Goal: Use online tool/utility: Utilize a website feature to perform a specific function

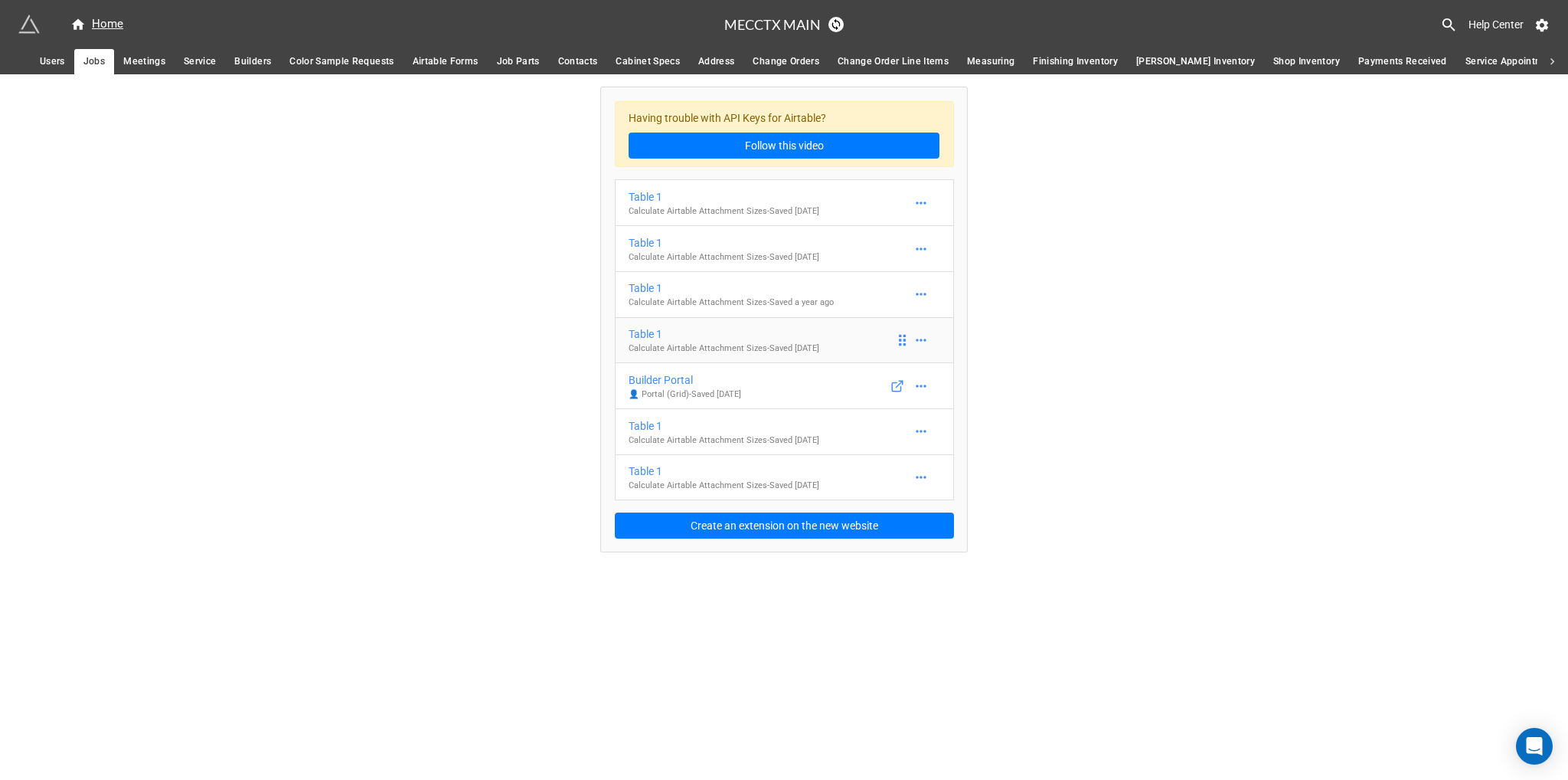
click at [747, 343] on p "Calculate Airtable Attachment Sizes - Saved [DATE]" at bounding box center [724, 349] width 191 height 12
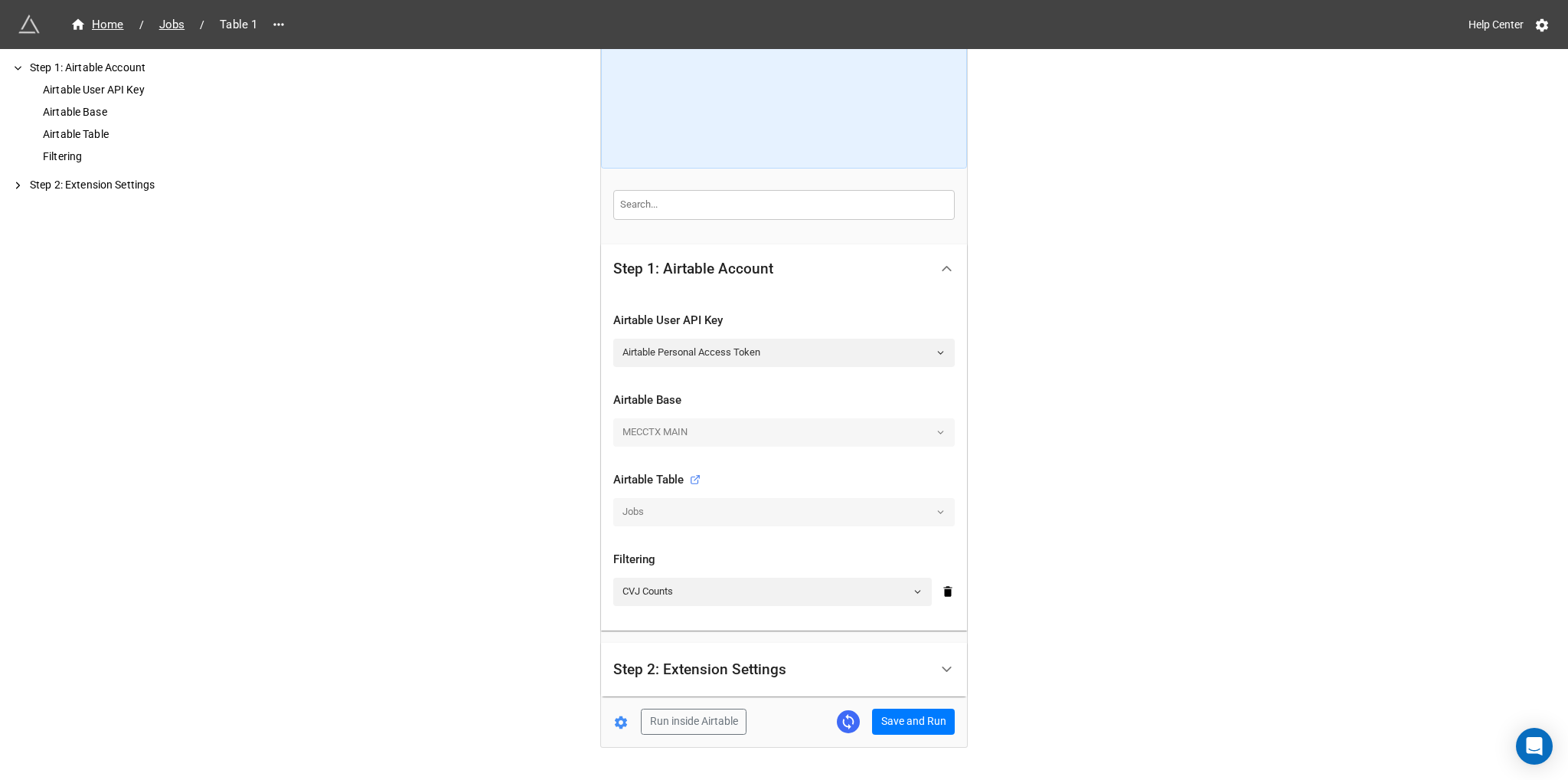
scroll to position [154, 0]
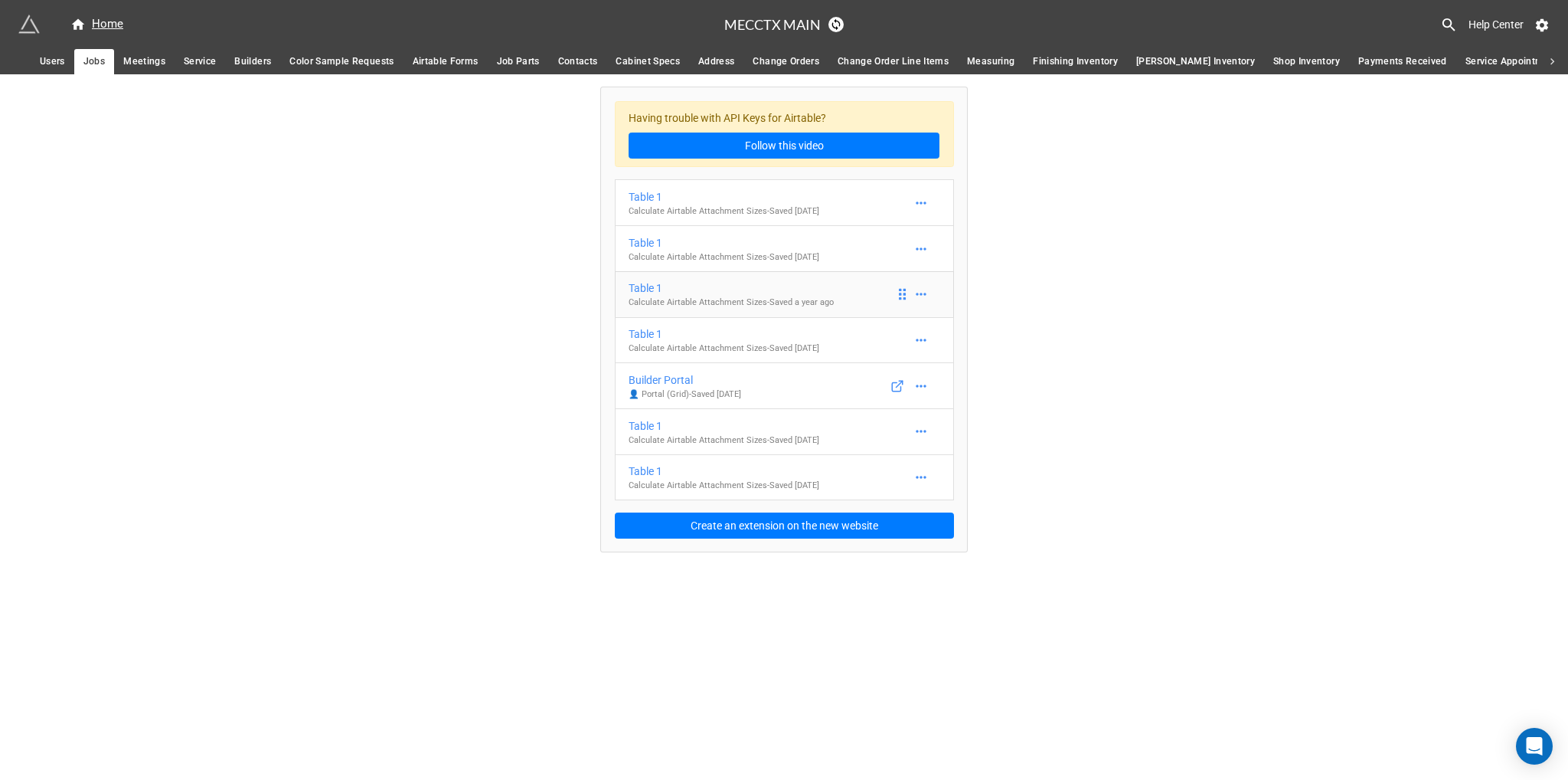
click at [754, 295] on div "Table 1" at bounding box center [731, 288] width 205 height 17
click at [737, 351] on p "Calculate Airtable Attachment Sizes - Saved [DATE]" at bounding box center [724, 349] width 191 height 12
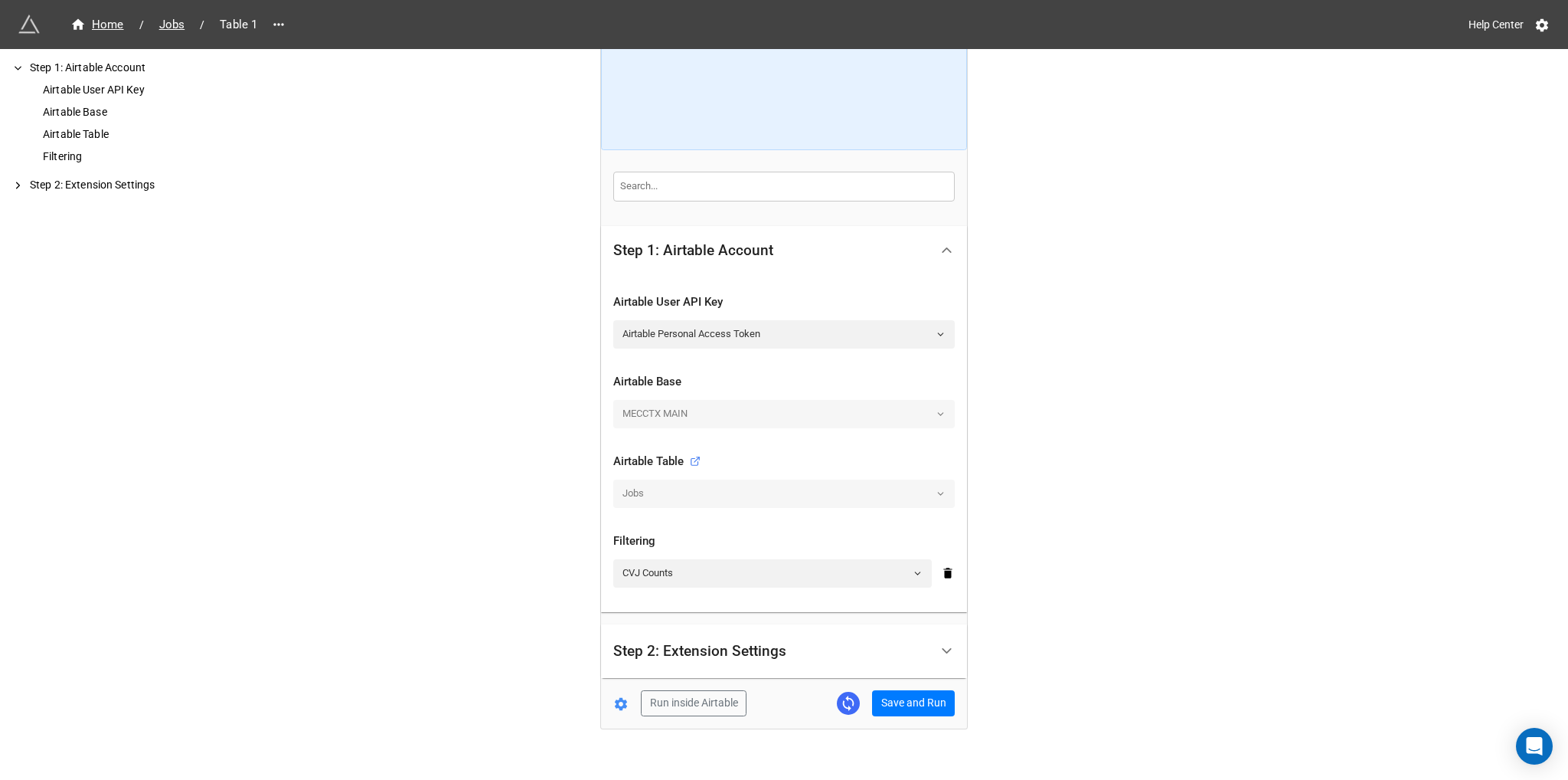
scroll to position [154, 0]
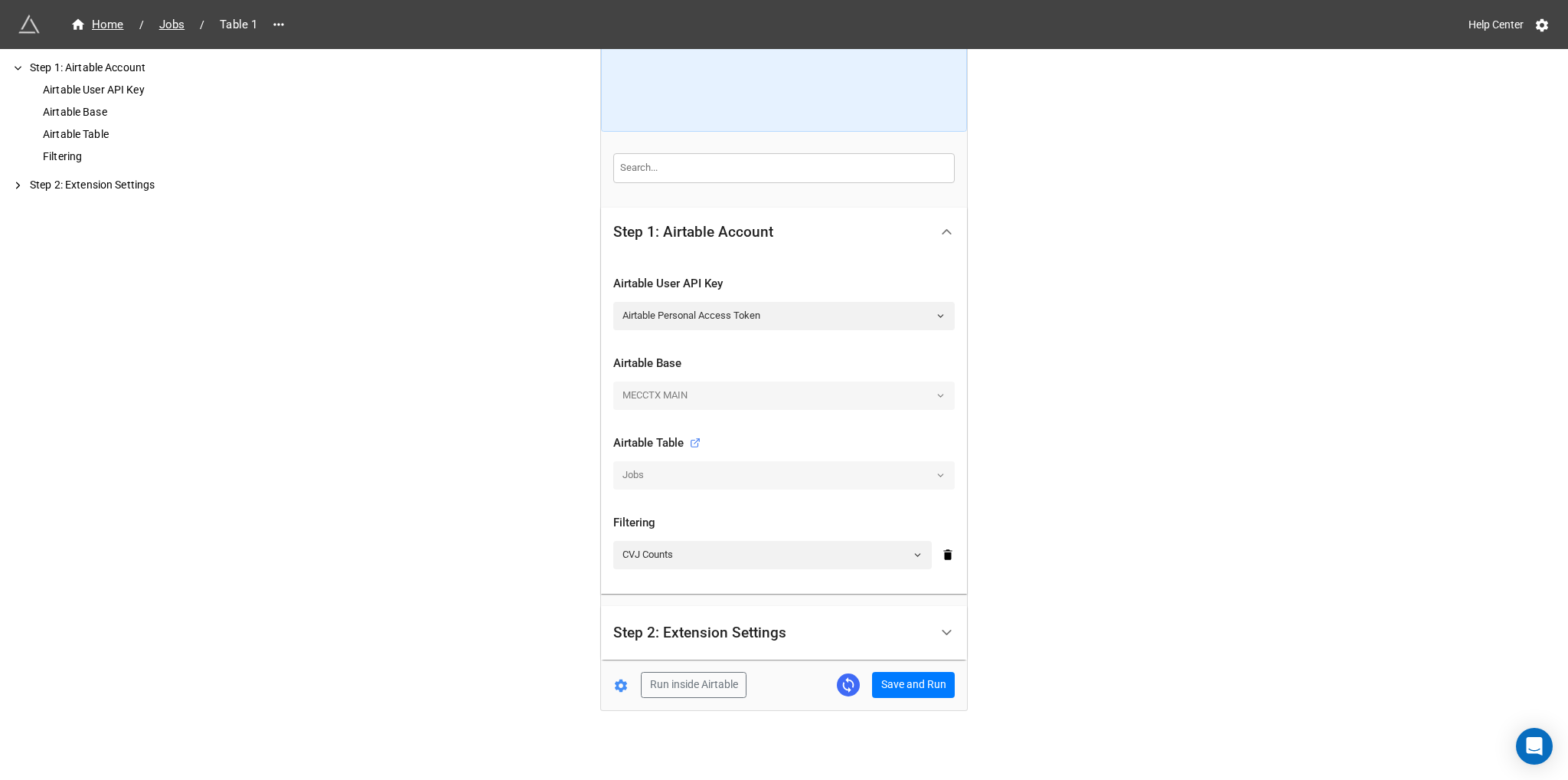
click at [929, 395] on div "MECCTX MAIN" at bounding box center [784, 395] width 341 height 28
click at [930, 394] on div "MECCTX MAIN" at bounding box center [784, 395] width 341 height 28
click at [936, 311] on icon at bounding box center [940, 316] width 10 height 10
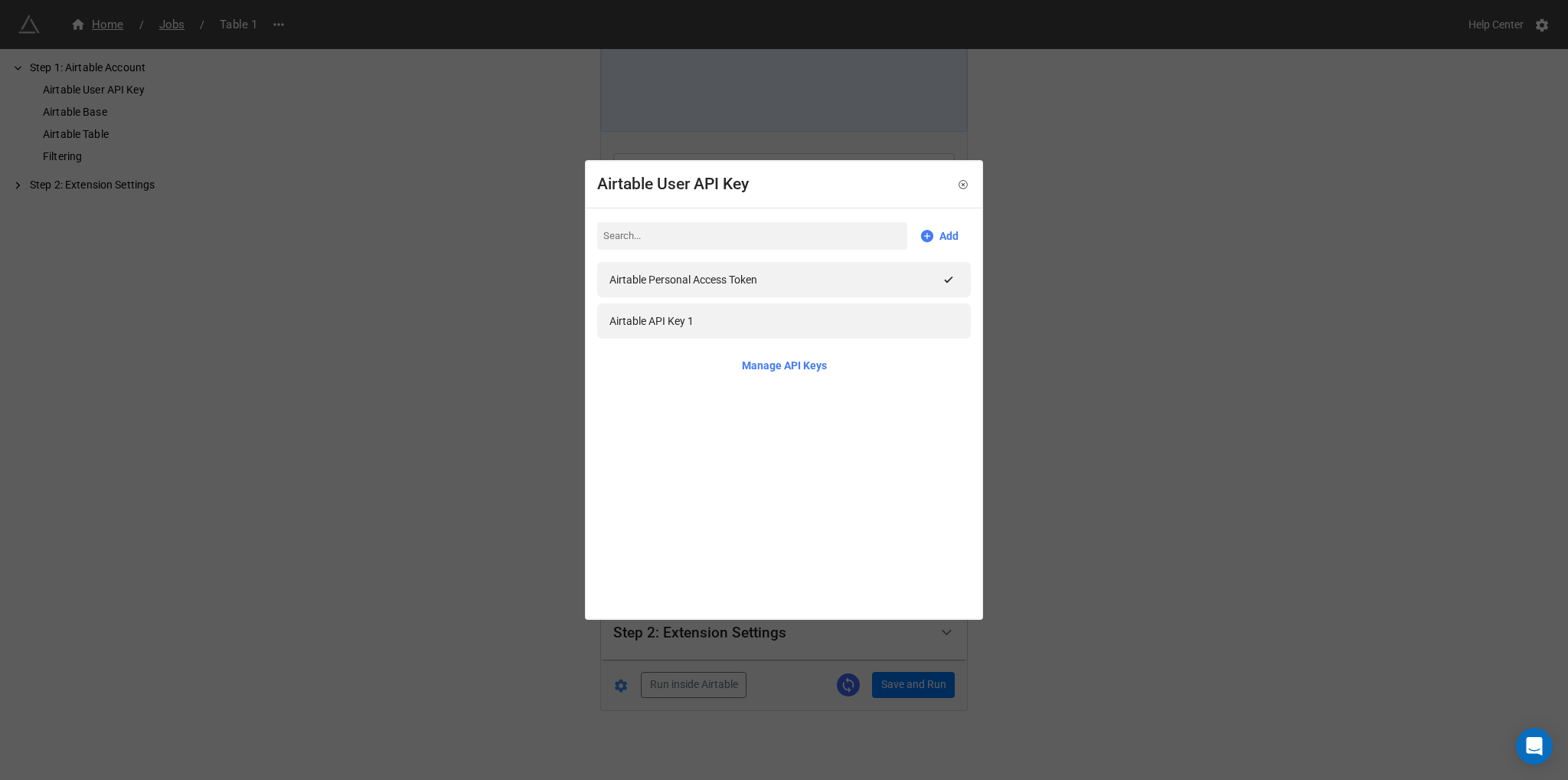
click at [1128, 275] on div "Airtable User API Key Add Airtable Personal Access Token Airtable API Key 1 Man…" at bounding box center [784, 390] width 1568 height 780
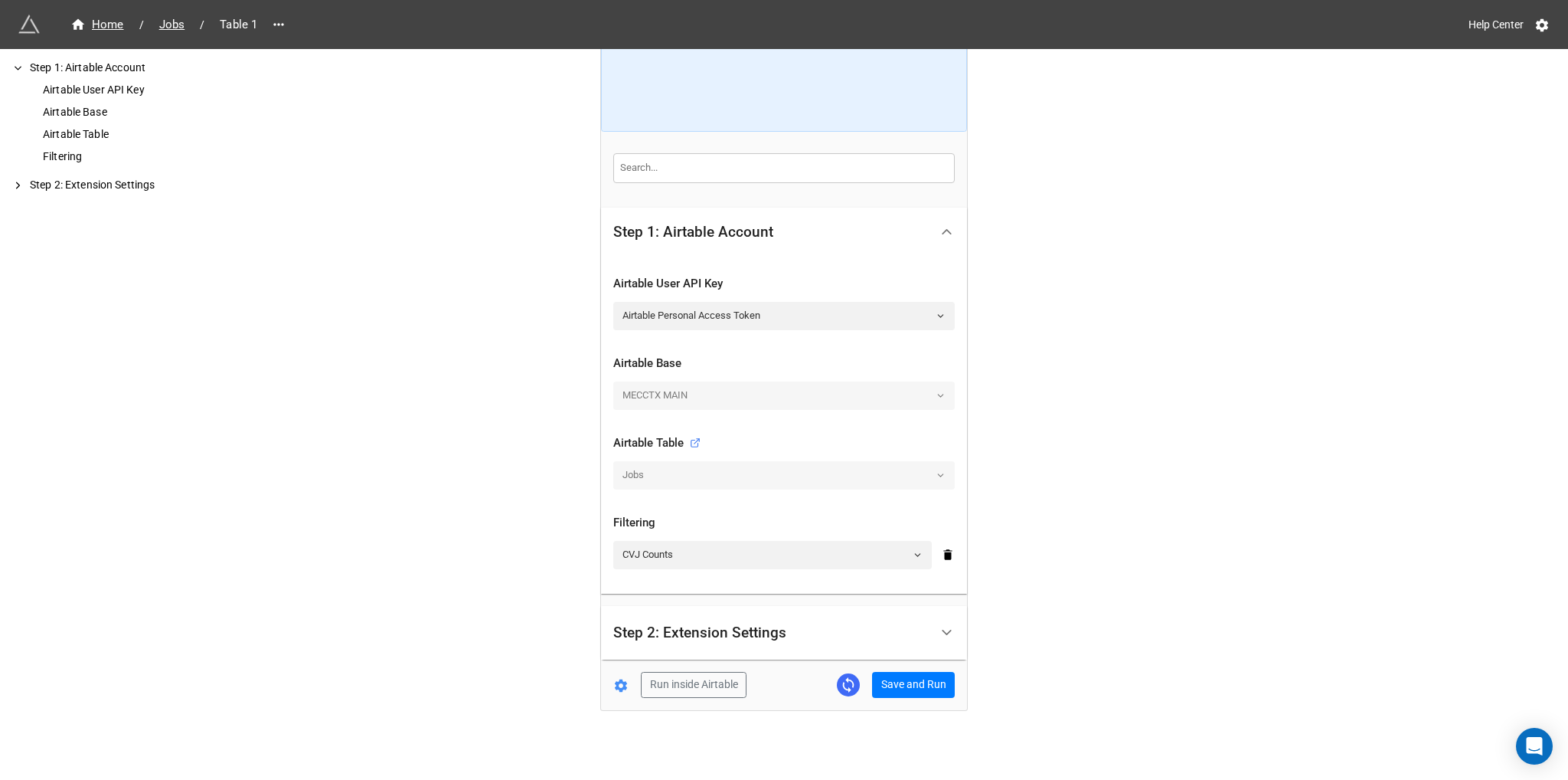
click at [678, 394] on div "MECCTX MAIN" at bounding box center [784, 395] width 341 height 28
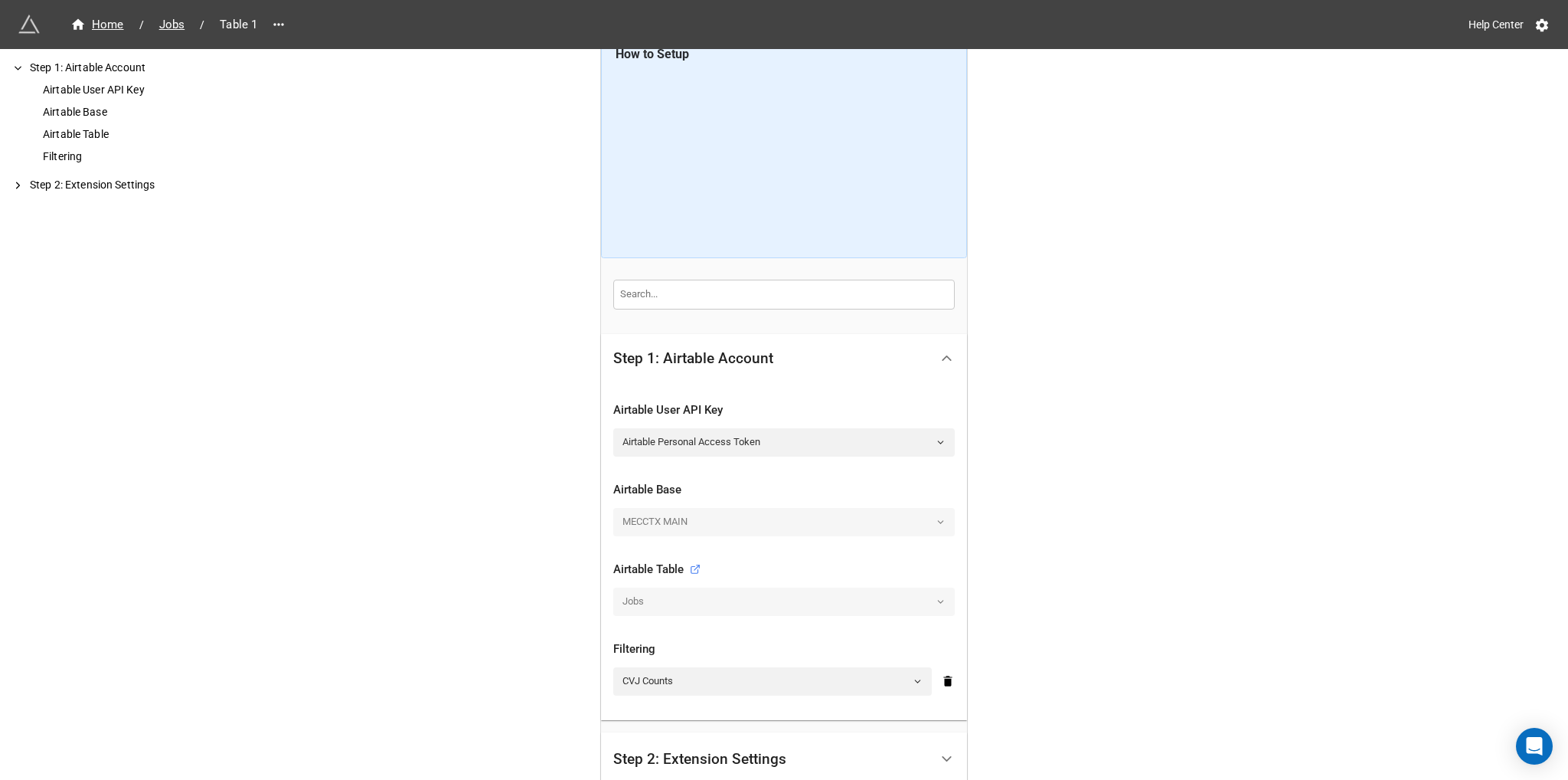
scroll to position [0, 0]
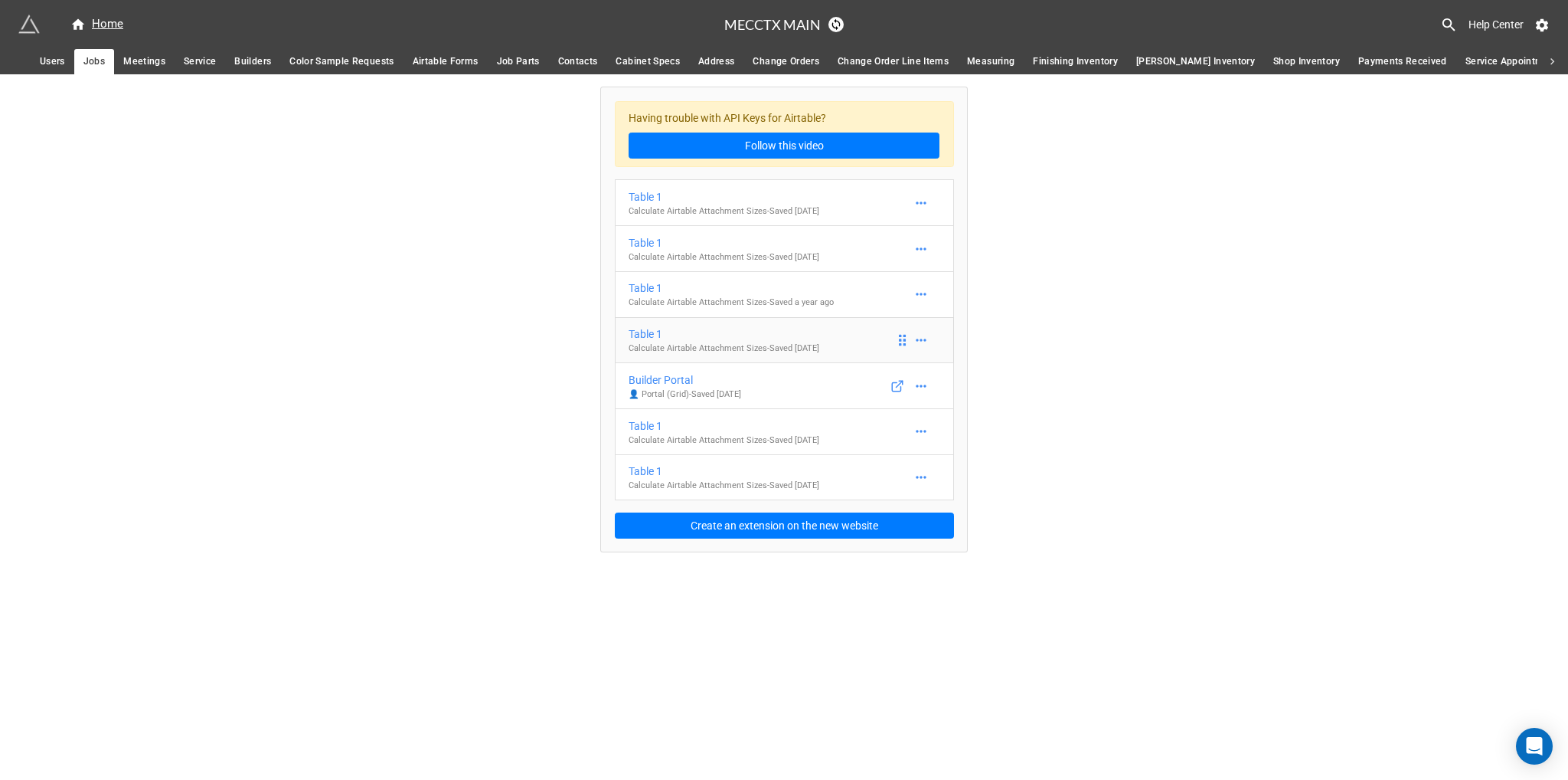
click at [756, 339] on div "Table 1" at bounding box center [724, 334] width 191 height 17
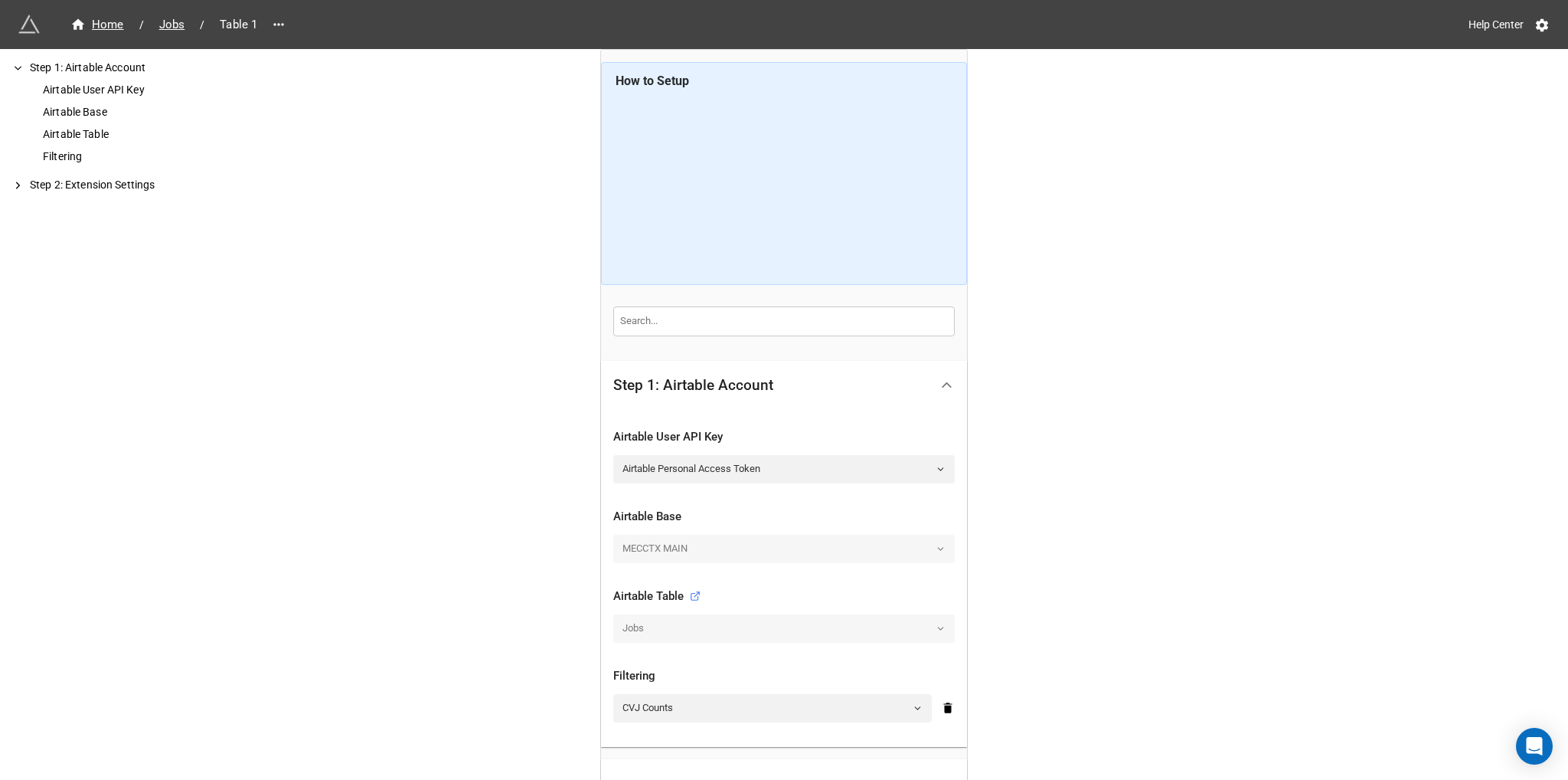
click at [778, 550] on div "MECCTX MAIN" at bounding box center [784, 548] width 341 height 28
drag, startPoint x: 895, startPoint y: 549, endPoint x: 929, endPoint y: 555, distance: 34.5
click at [896, 549] on div "MECCTX MAIN" at bounding box center [784, 548] width 341 height 28
click at [929, 555] on div "MECCTX MAIN" at bounding box center [784, 548] width 341 height 28
click at [900, 455] on link "Airtable Personal Access Token" at bounding box center [784, 469] width 341 height 28
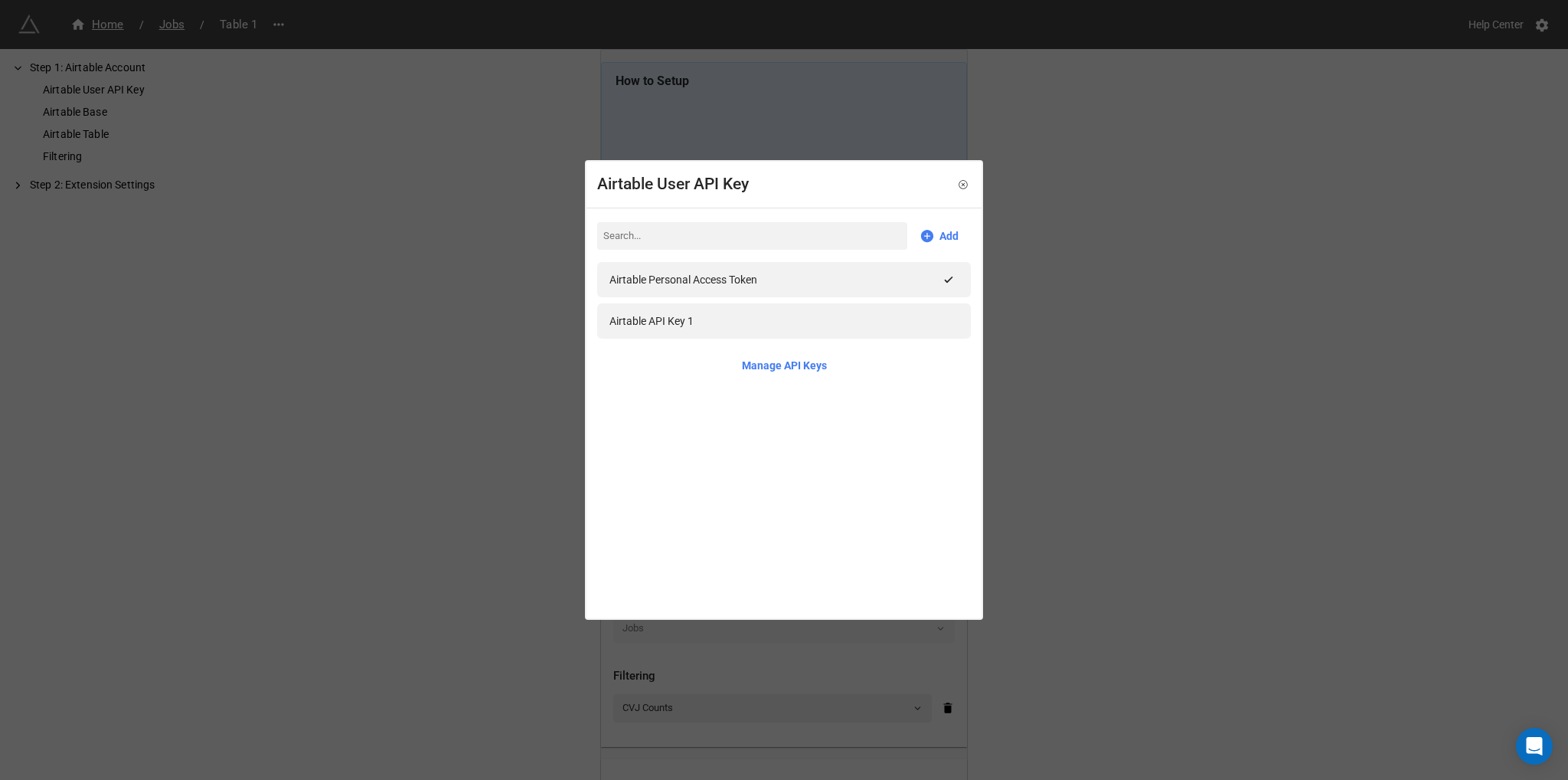
click at [1110, 292] on div "Airtable User API Key Add Airtable Personal Access Token Airtable API Key 1 Man…" at bounding box center [784, 390] width 1568 height 780
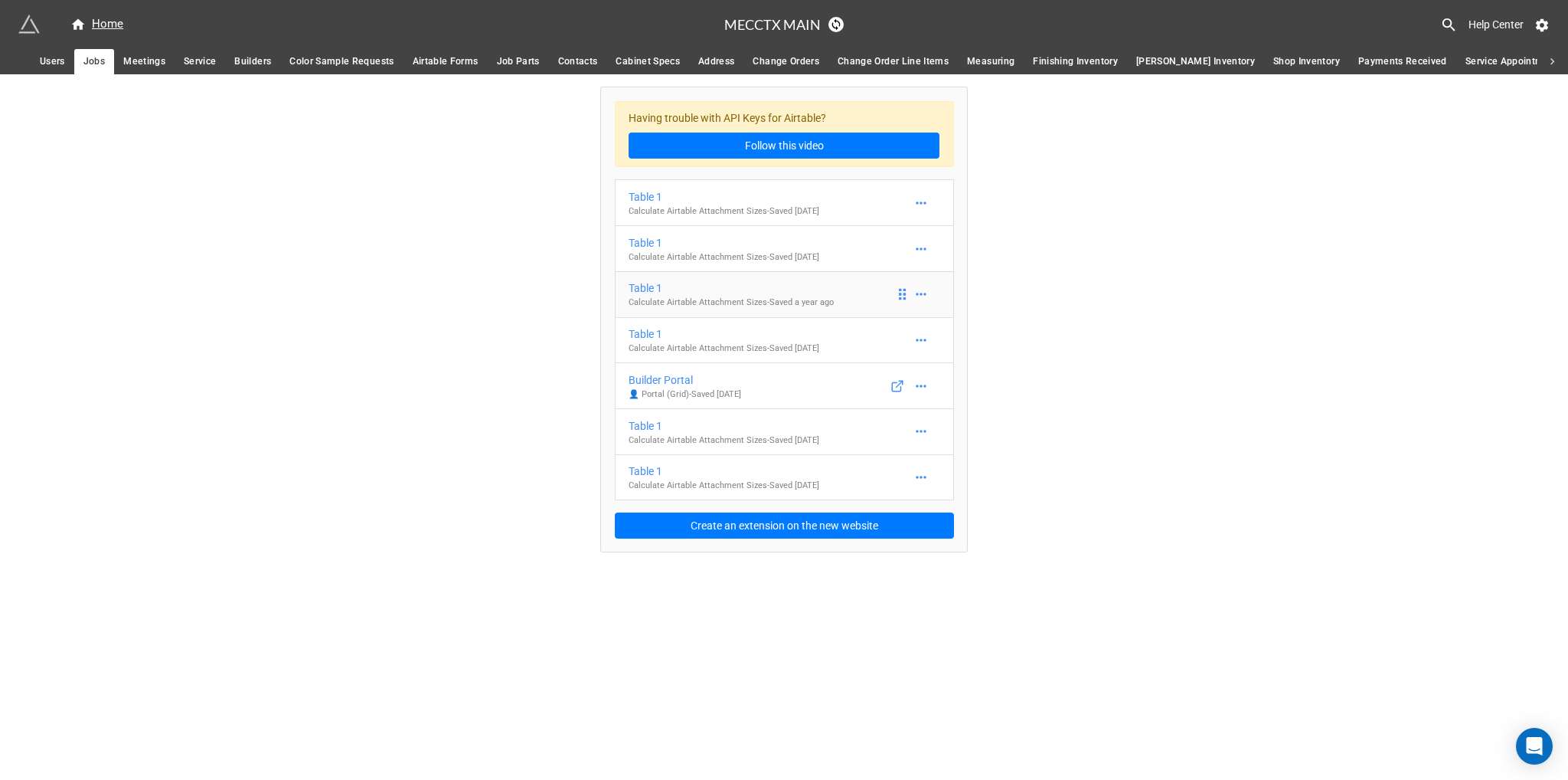
click at [818, 298] on p "Calculate Airtable Attachment Sizes - Saved a year ago" at bounding box center [731, 303] width 205 height 12
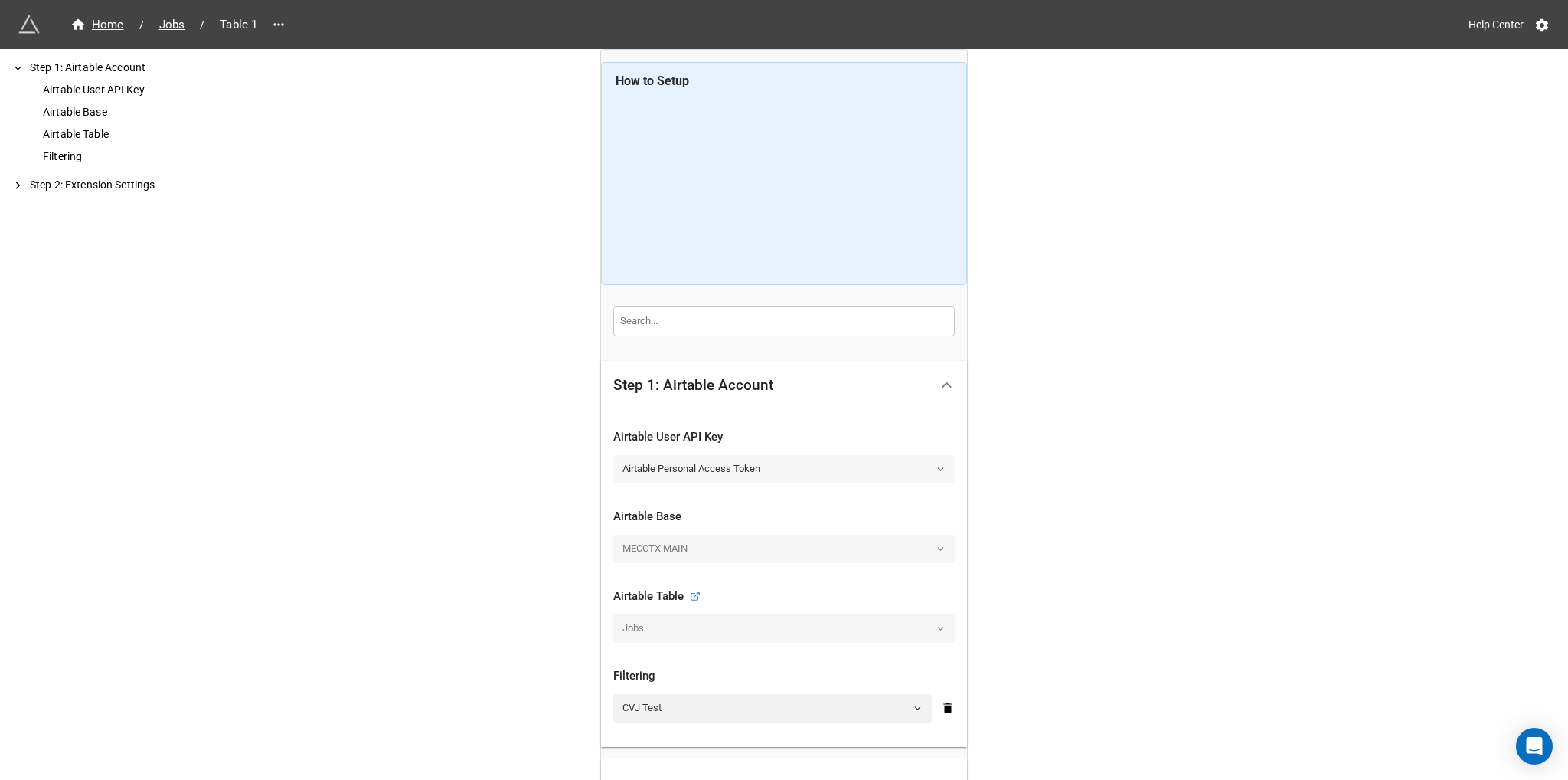
click at [778, 463] on link "Airtable Personal Access Token" at bounding box center [784, 469] width 341 height 28
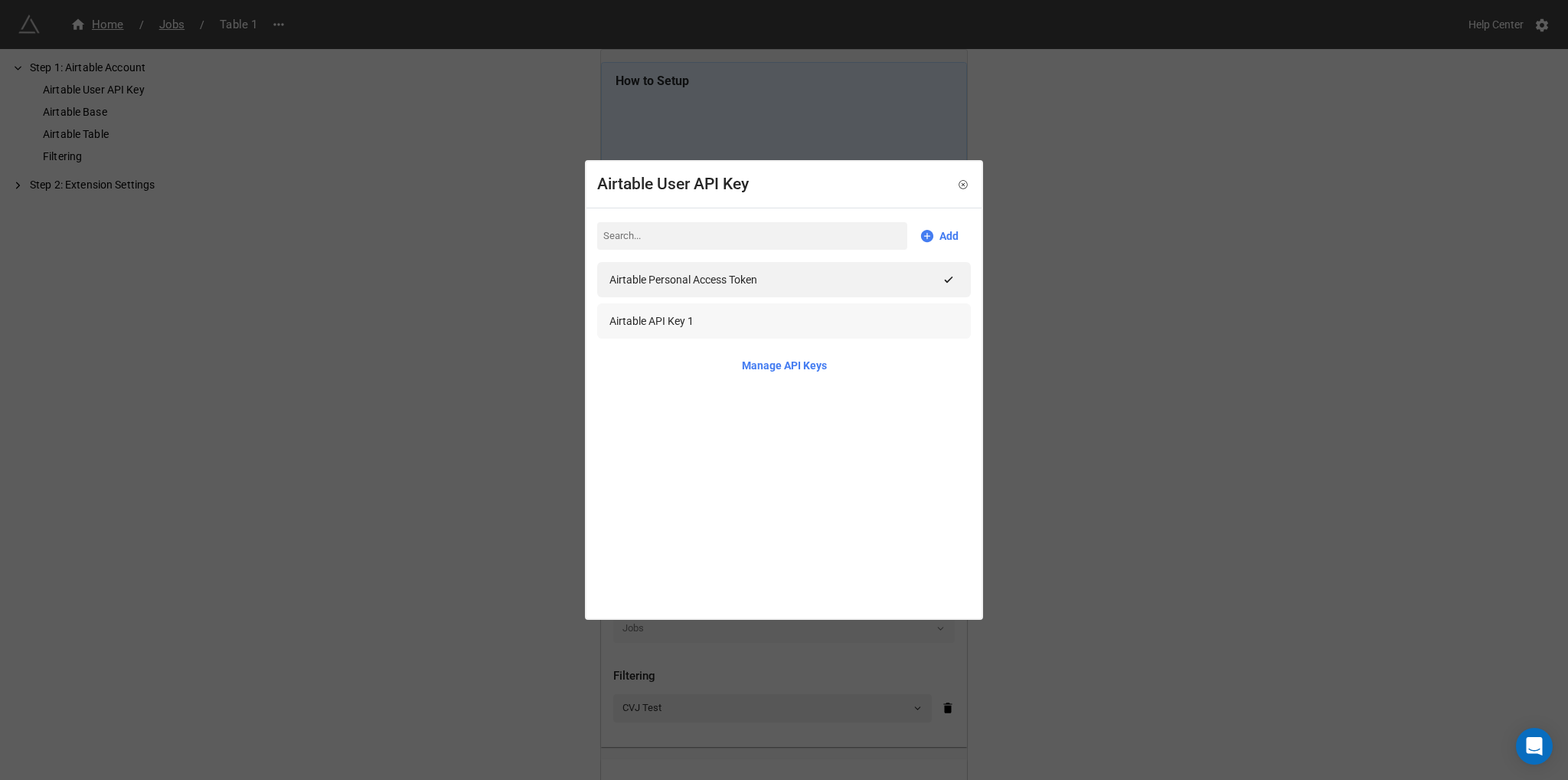
click at [714, 319] on div "Airtable API Key 1" at bounding box center [784, 320] width 349 height 17
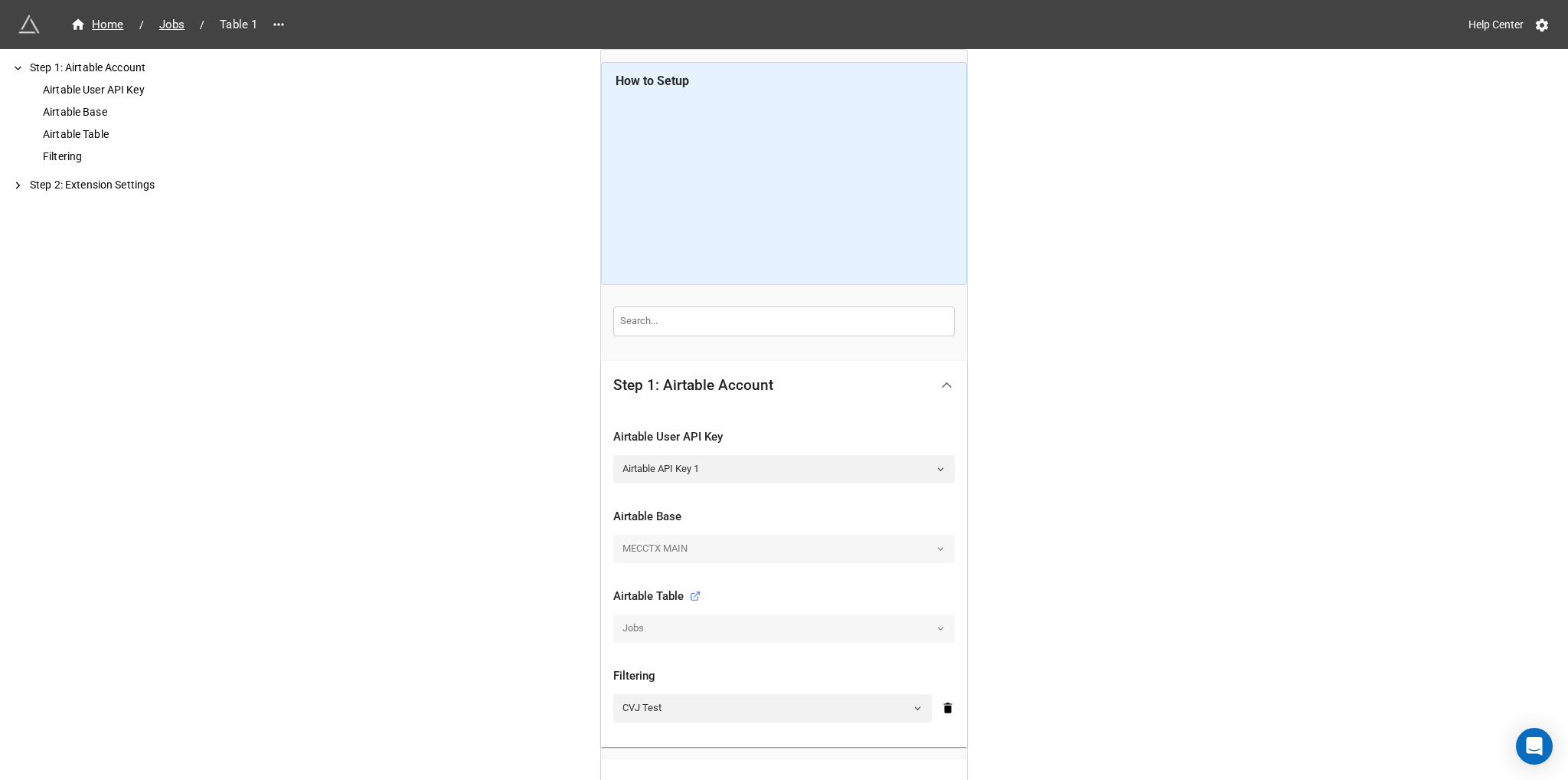
click at [921, 549] on div "MECCTX MAIN" at bounding box center [784, 548] width 341 height 28
click at [928, 547] on div "MECCTX MAIN" at bounding box center [784, 548] width 341 height 28
click at [906, 461] on link "Airtable API Key 1" at bounding box center [784, 469] width 341 height 28
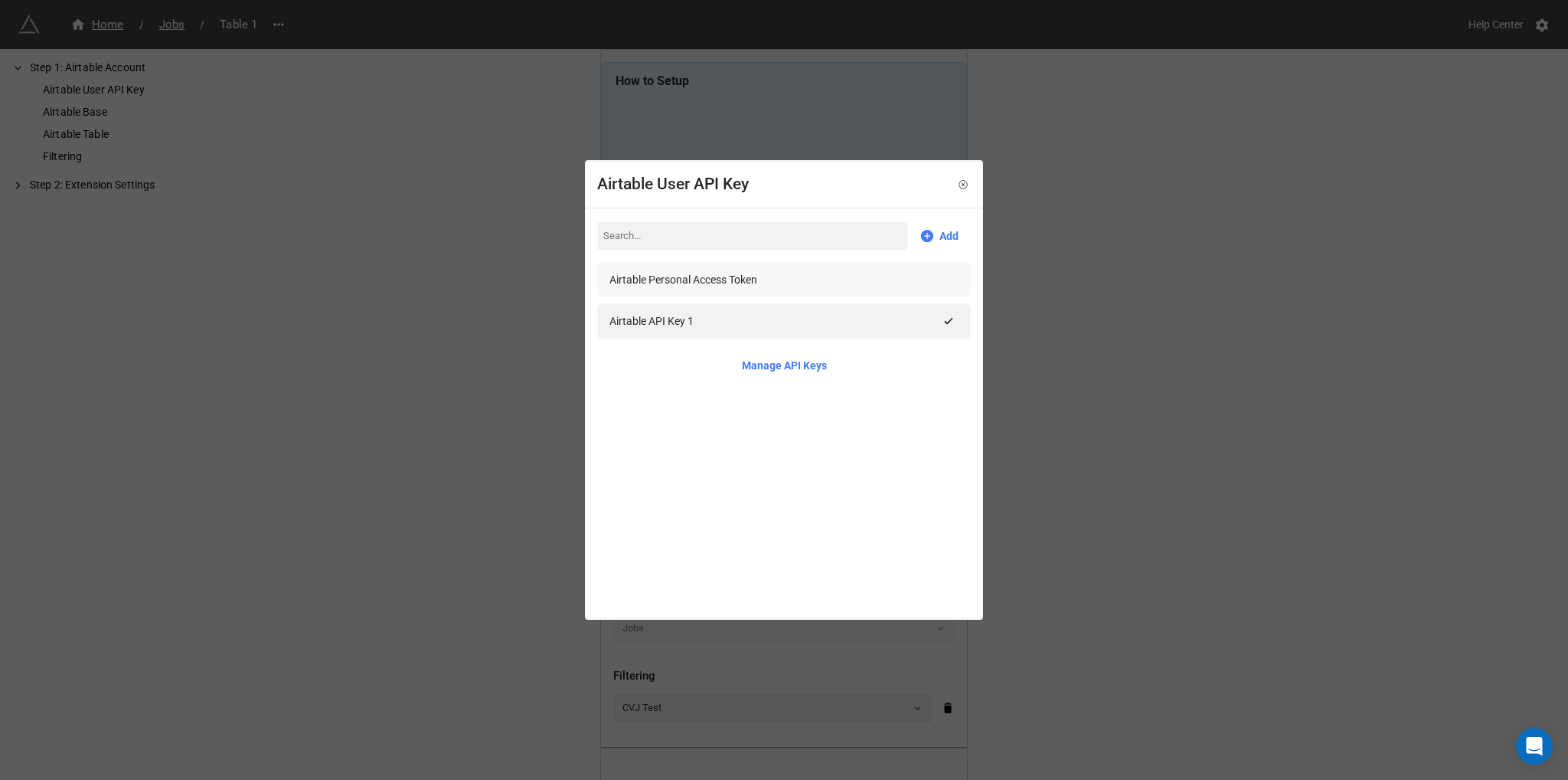
click at [780, 280] on div "Airtable Personal Access Token" at bounding box center [784, 280] width 349 height 17
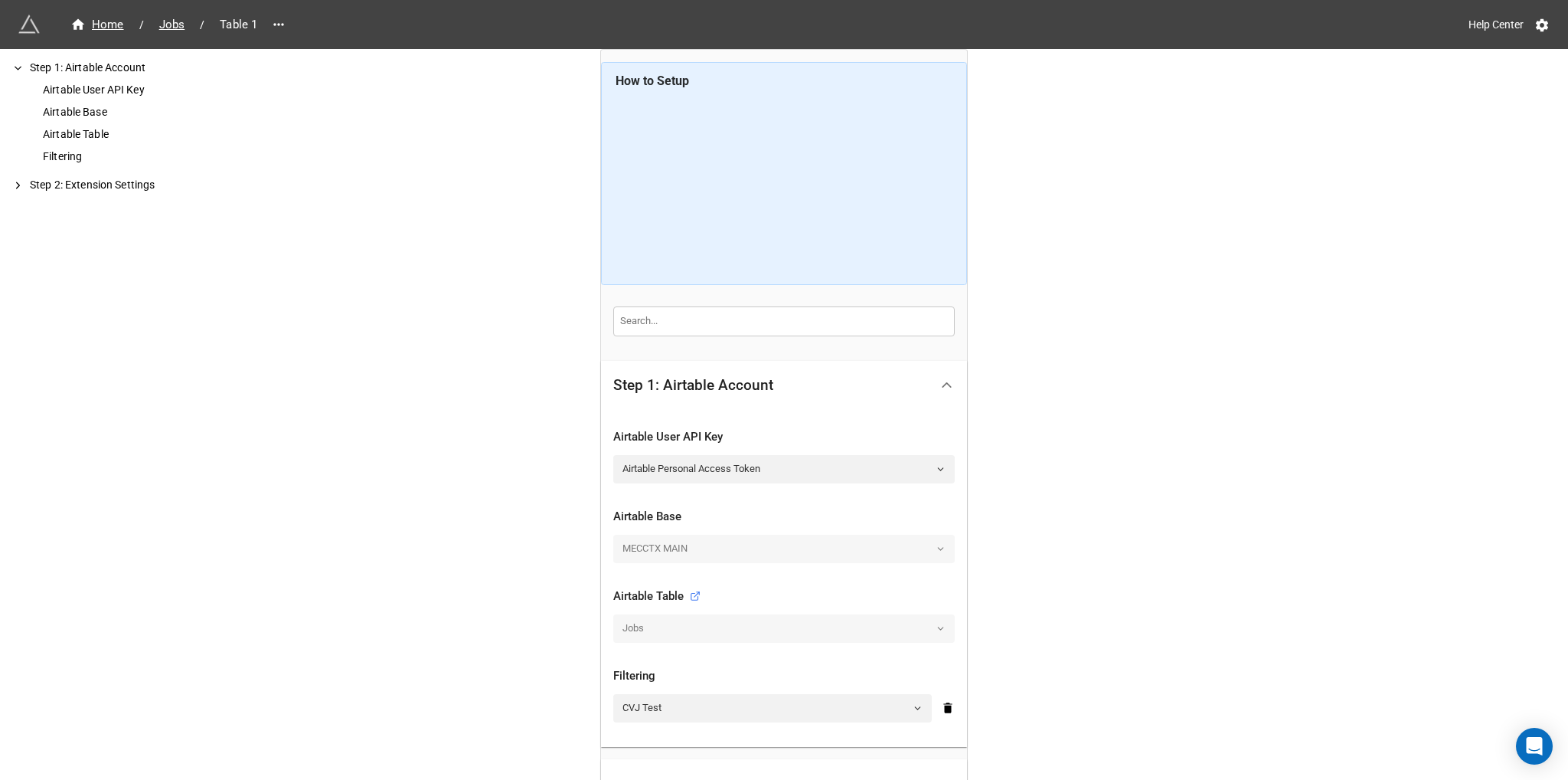
click at [933, 547] on div "MECCTX MAIN" at bounding box center [784, 548] width 341 height 28
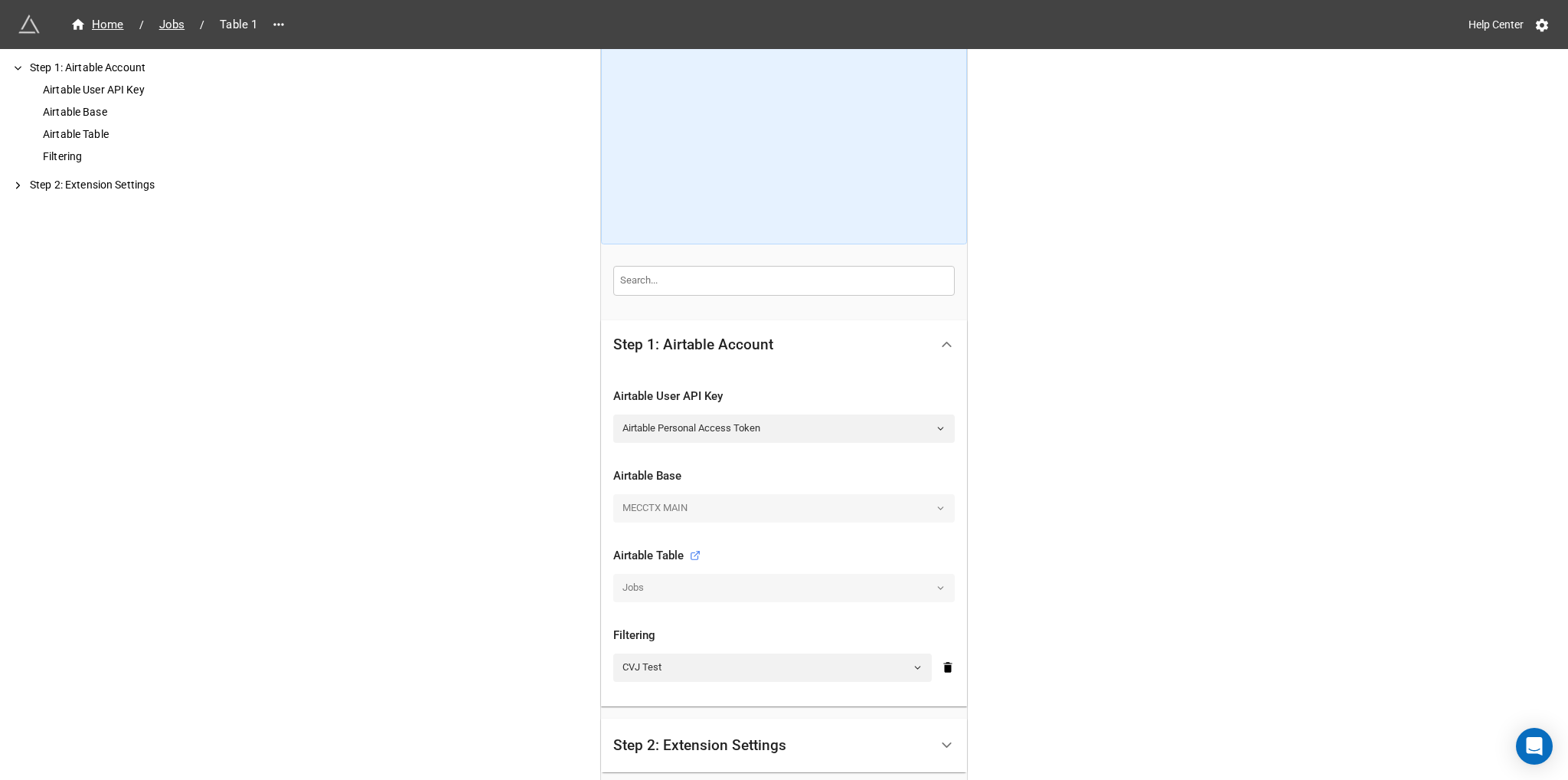
scroll to position [76, 0]
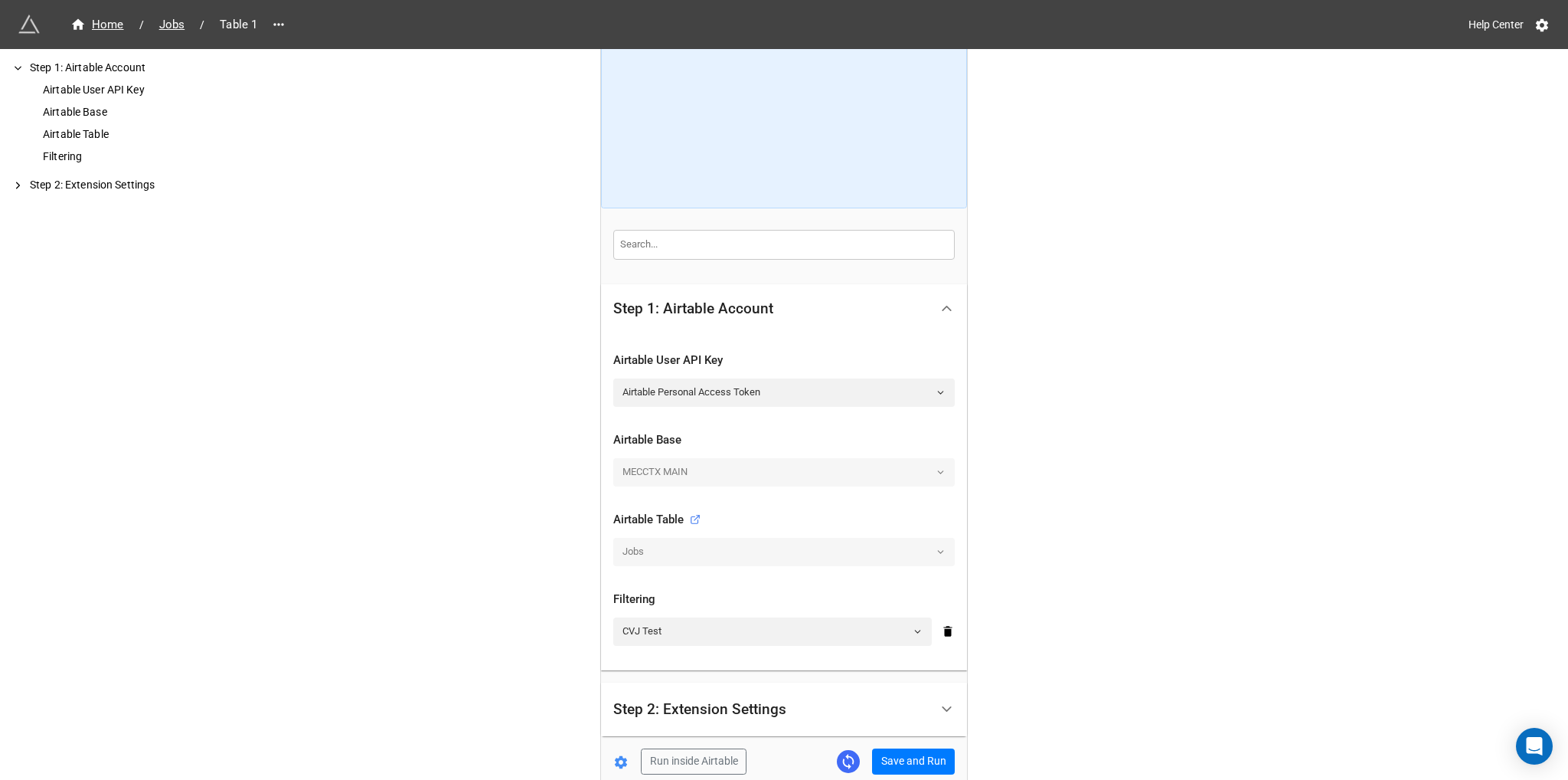
click at [794, 462] on div "MECCTX MAIN" at bounding box center [784, 471] width 341 height 28
click at [843, 481] on div "MECCTX MAIN" at bounding box center [784, 471] width 341 height 28
click at [933, 474] on div "MECCTX MAIN" at bounding box center [784, 471] width 341 height 28
drag, startPoint x: 948, startPoint y: 548, endPoint x: 940, endPoint y: 555, distance: 10.6
click at [948, 549] on div "Jobs" at bounding box center [784, 551] width 341 height 28
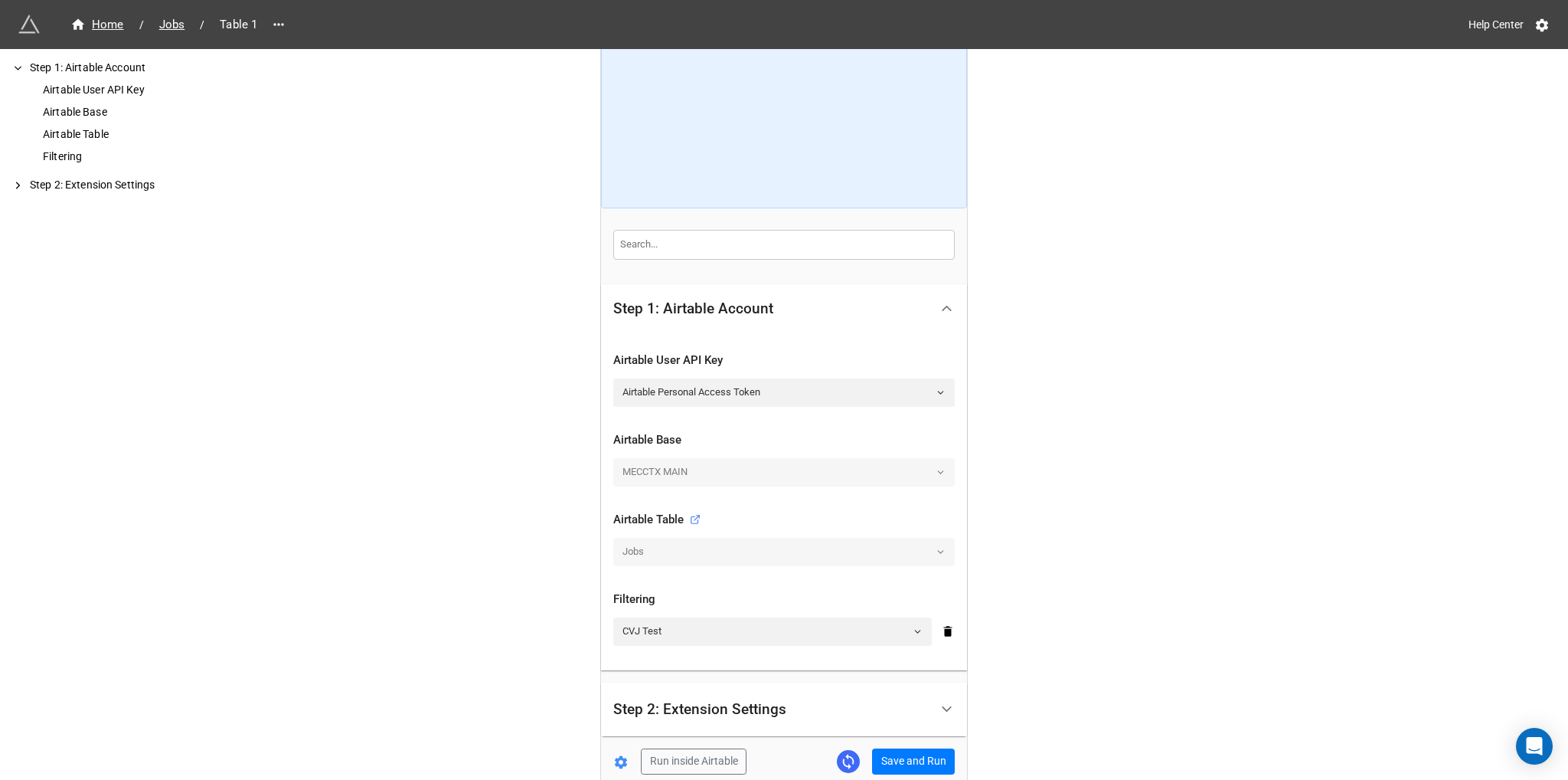
click at [937, 555] on div "Jobs" at bounding box center [784, 551] width 341 height 28
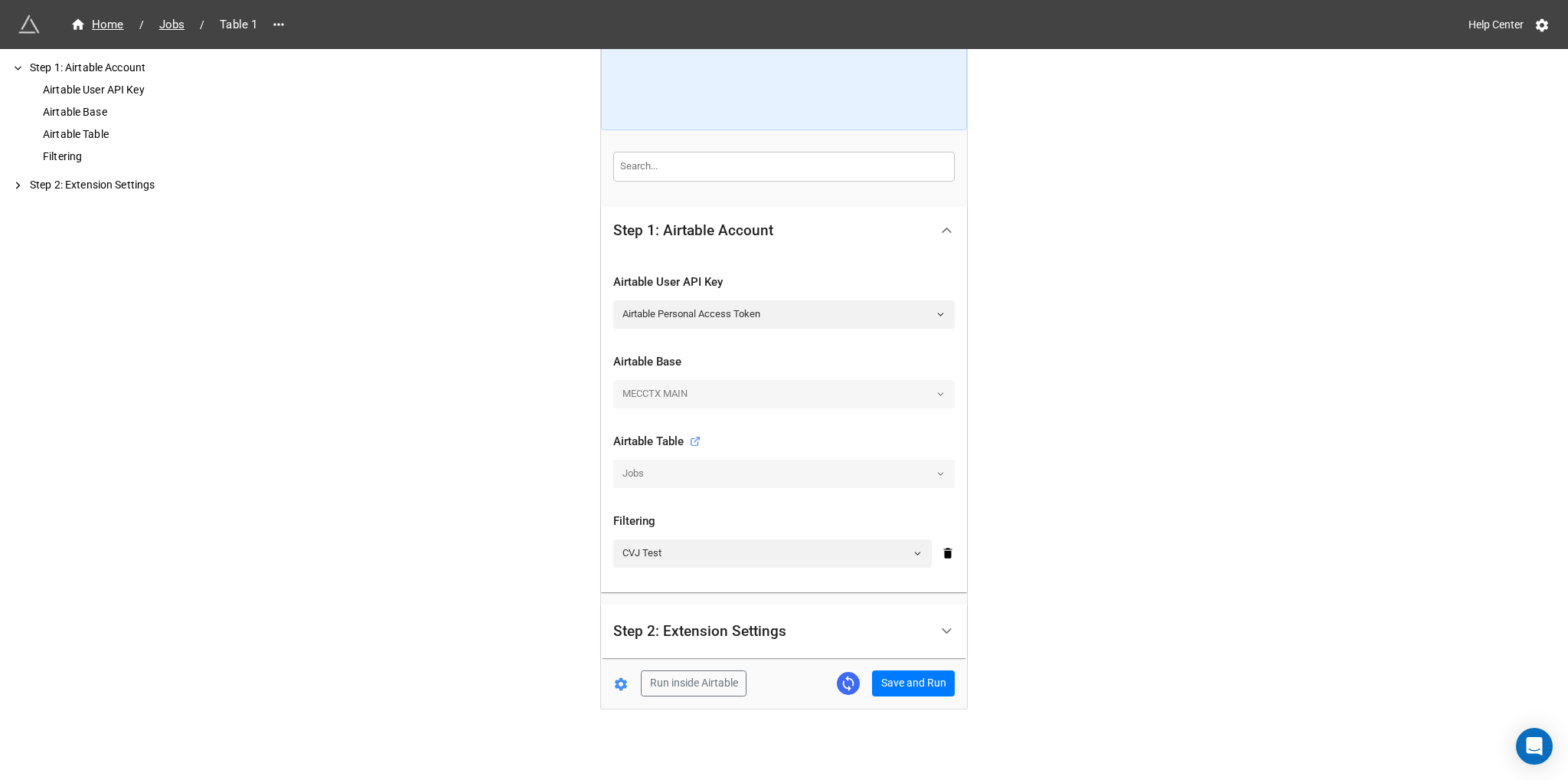
scroll to position [157, 0]
click at [865, 560] on link "CVJ Test" at bounding box center [772, 550] width 318 height 28
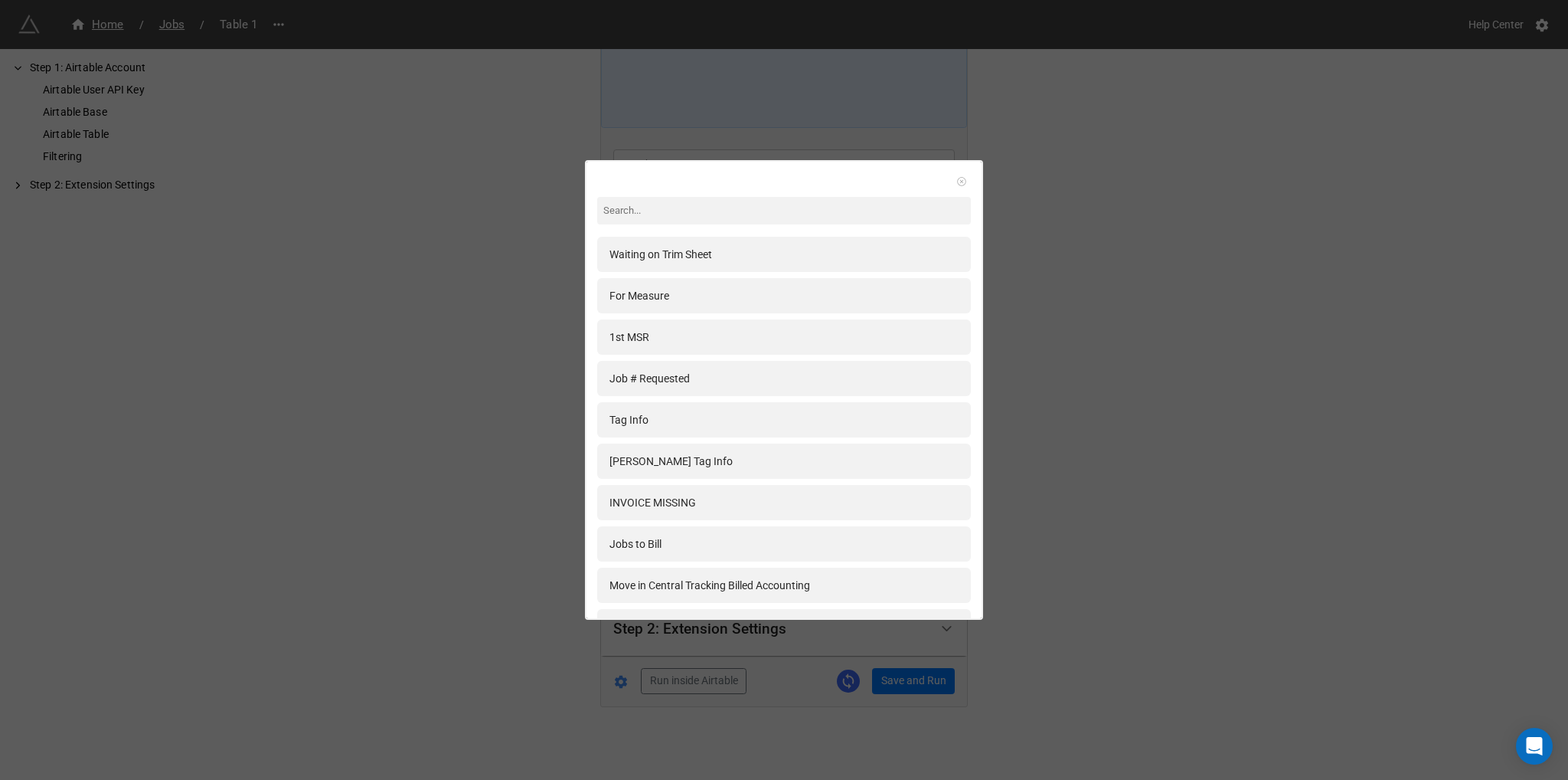
click at [960, 185] on link at bounding box center [961, 181] width 15 height 15
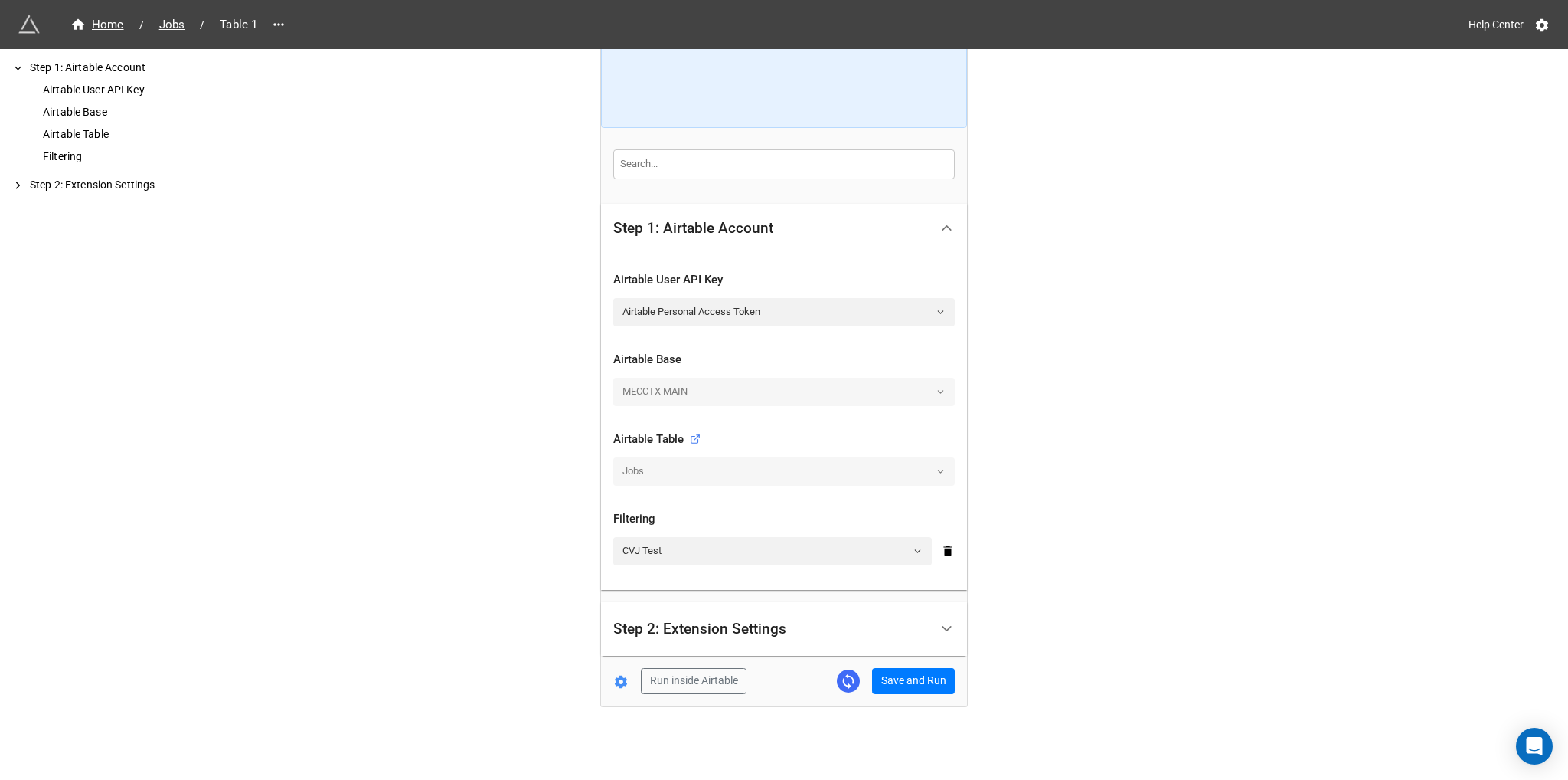
click at [1196, 453] on div "Home / Jobs / Table 1 Help Center How to Setup Step 1: Airtable Account Airtabl…" at bounding box center [784, 312] width 1568 height 939
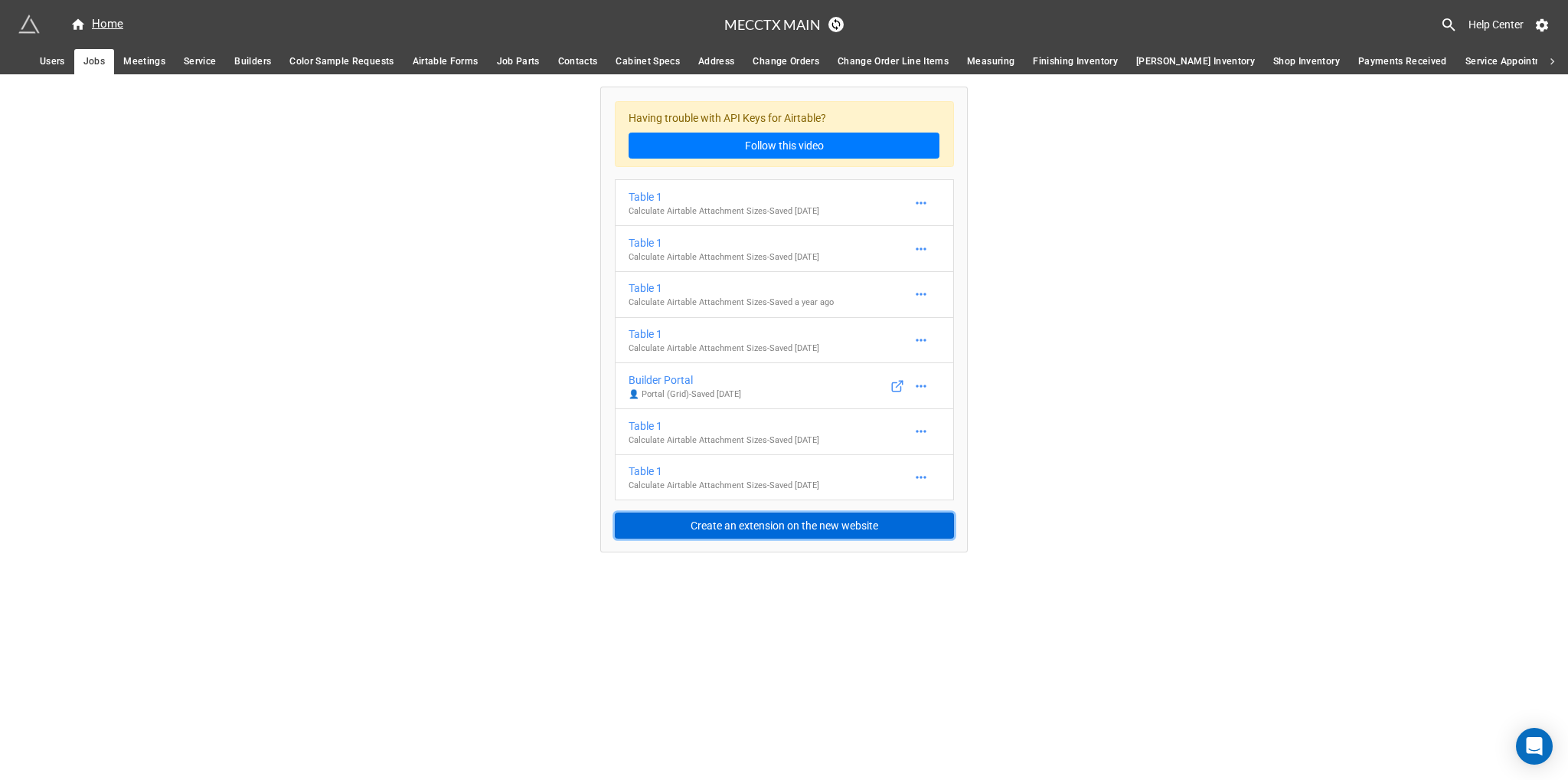
click at [764, 518] on button "Create an extension on the new website" at bounding box center [784, 525] width 339 height 26
click at [107, 28] on div "Home" at bounding box center [97, 24] width 53 height 19
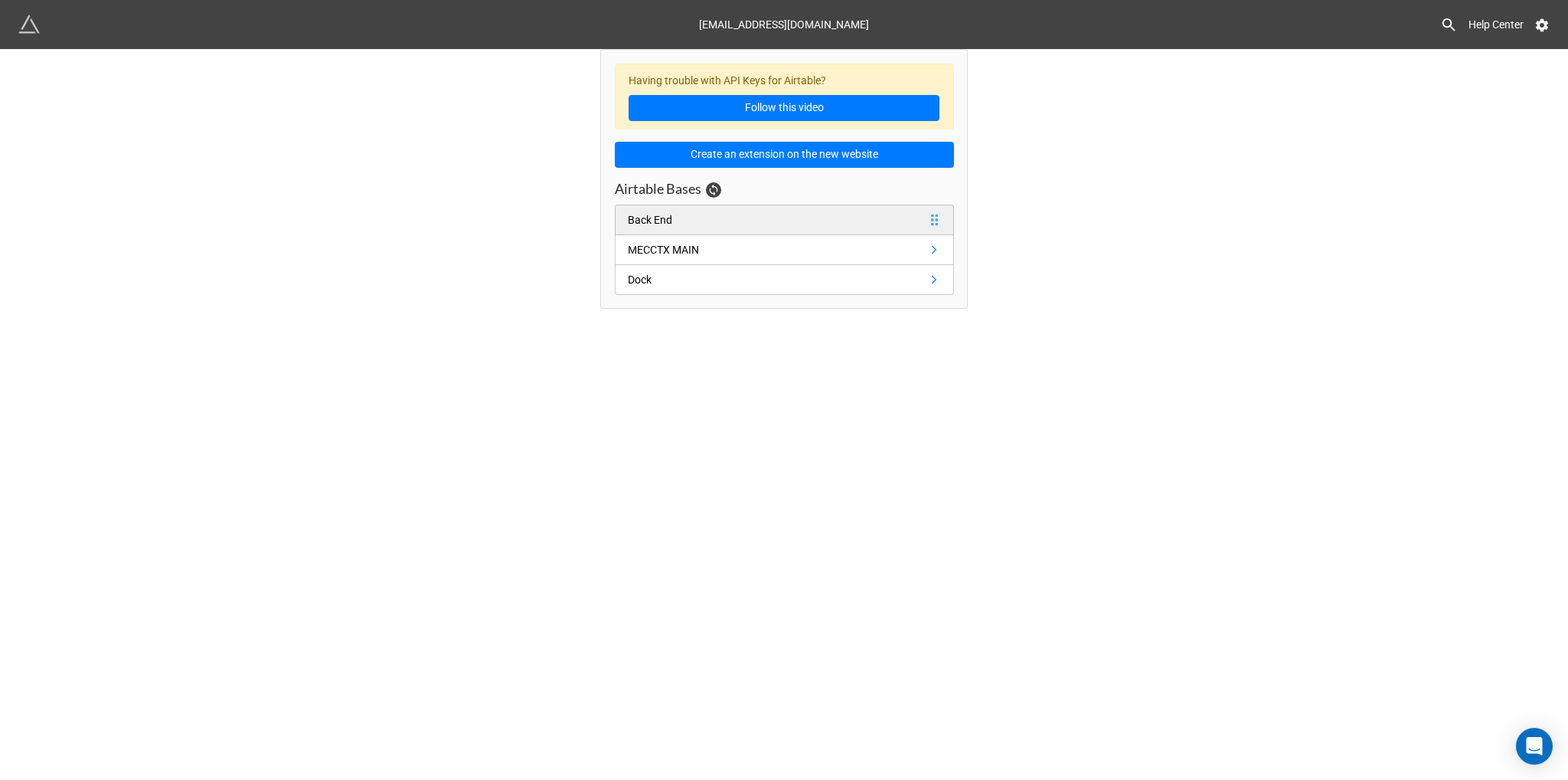
click at [686, 218] on link "Back End" at bounding box center [784, 220] width 339 height 31
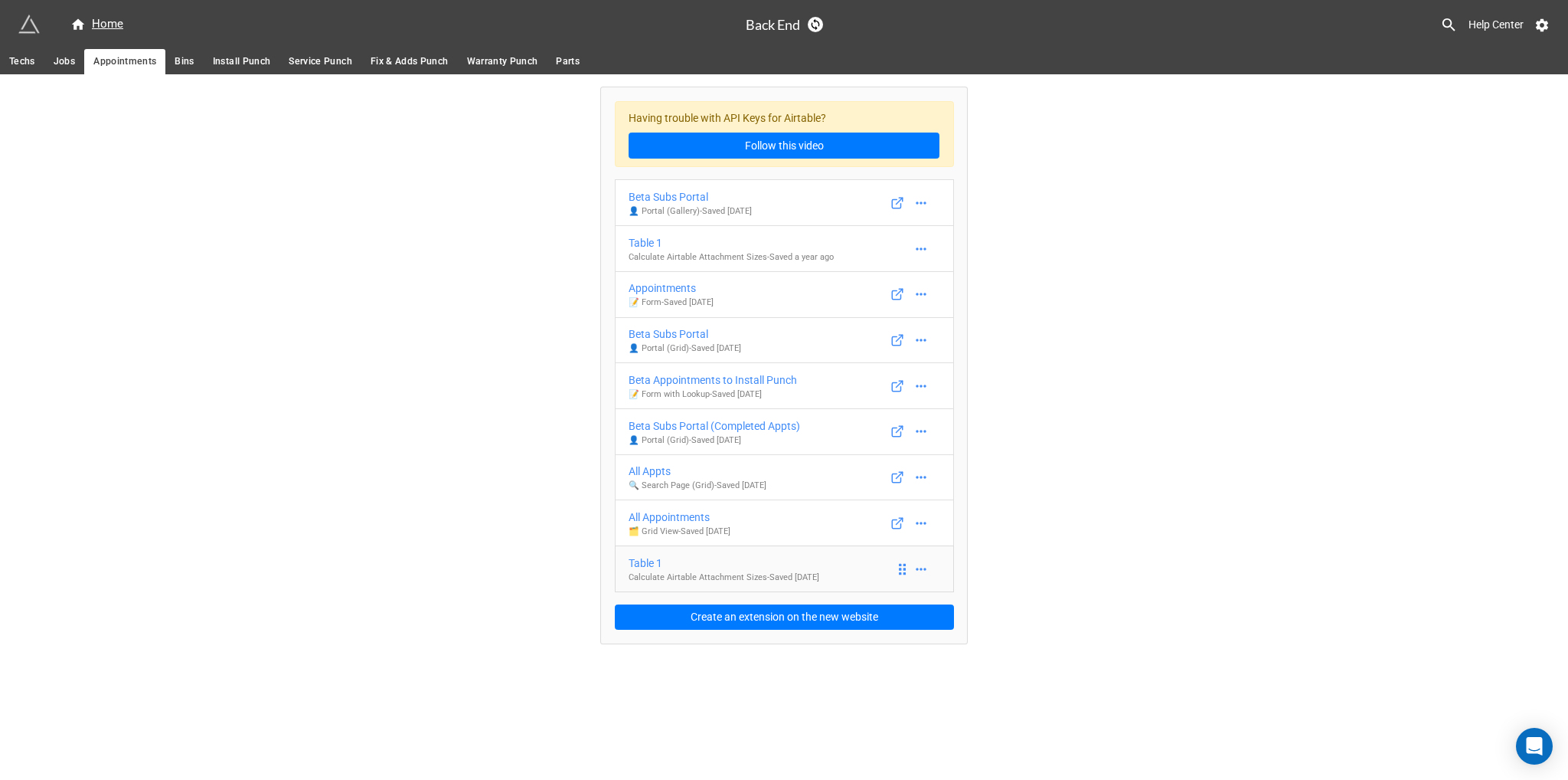
click at [720, 578] on p "Calculate Airtable Attachment Sizes - Saved [DATE]" at bounding box center [724, 578] width 191 height 12
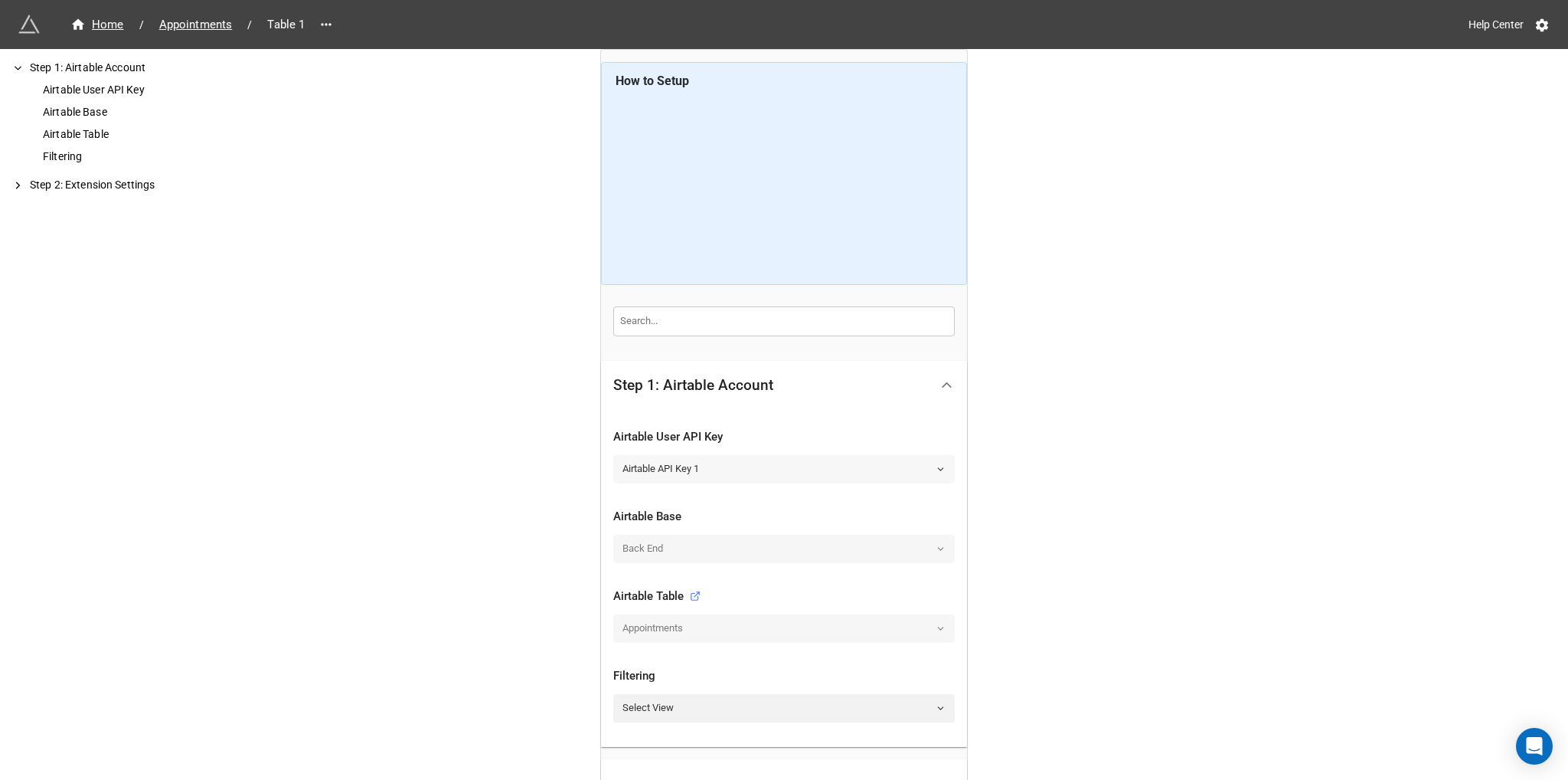
click at [746, 461] on link "Airtable API Key 1" at bounding box center [784, 469] width 341 height 28
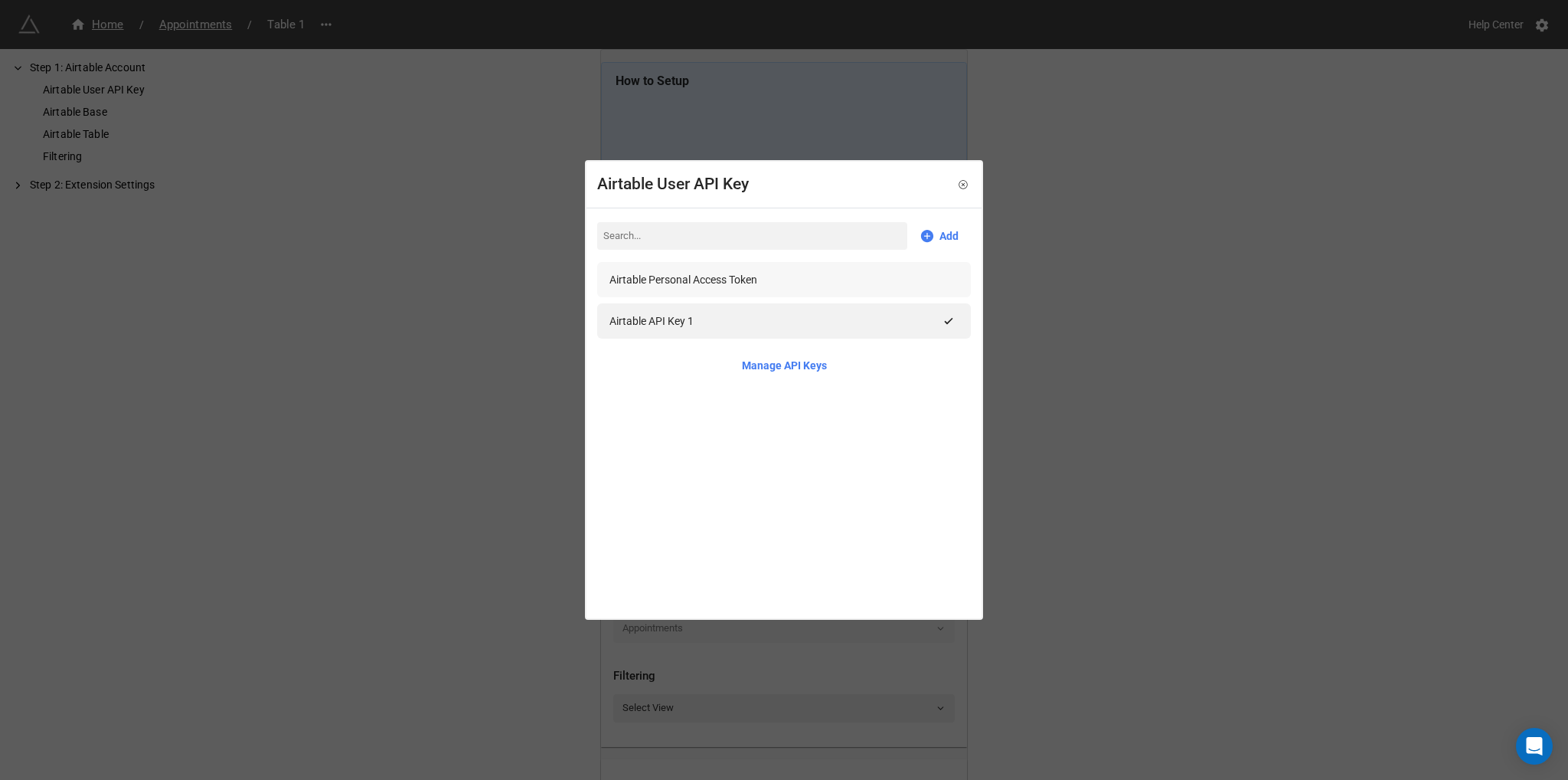
click at [781, 280] on div "Airtable Personal Access Token" at bounding box center [784, 280] width 349 height 17
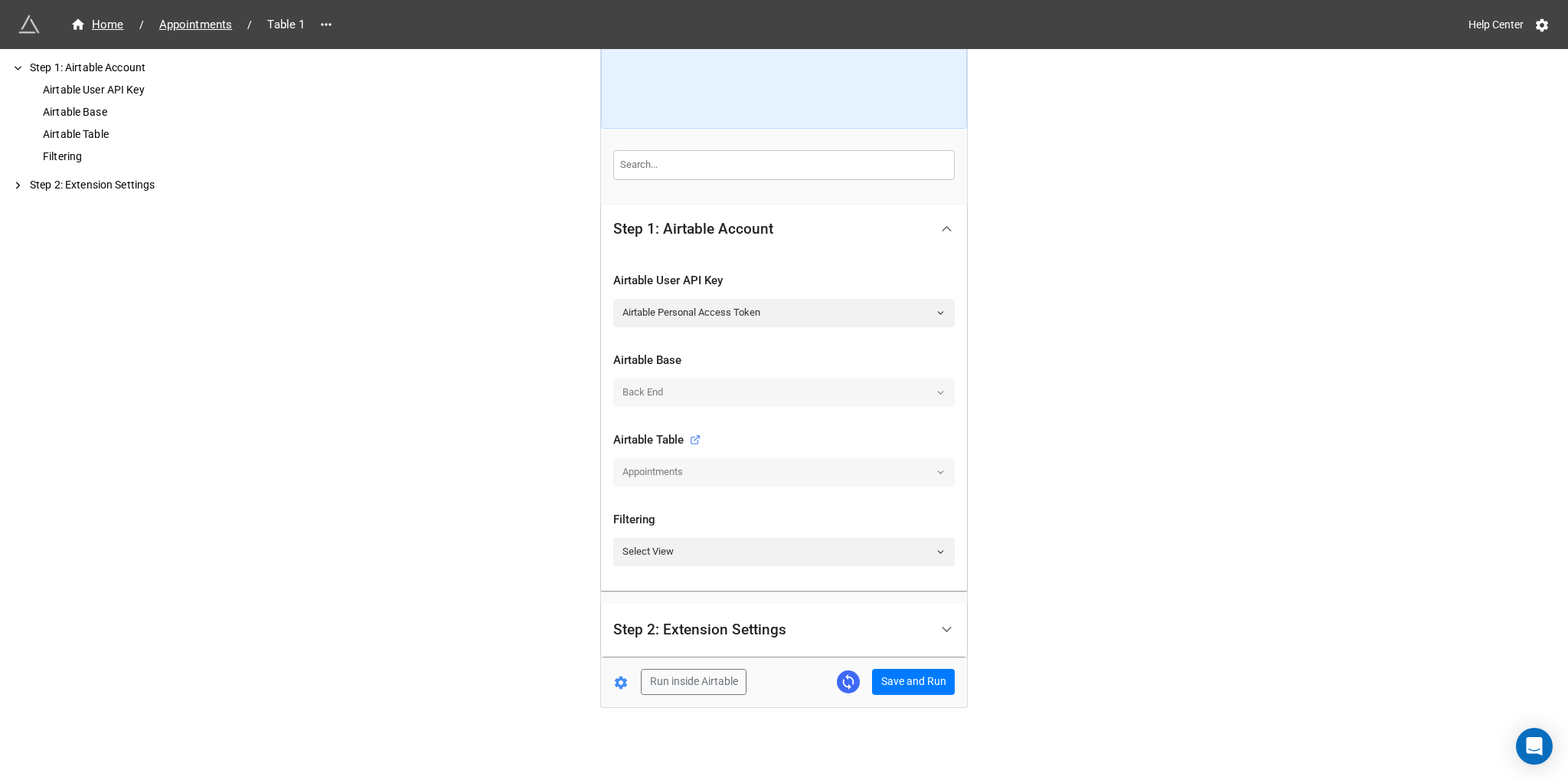
scroll to position [157, 0]
click at [909, 618] on div "Step 2: Extension Settings" at bounding box center [772, 629] width 317 height 36
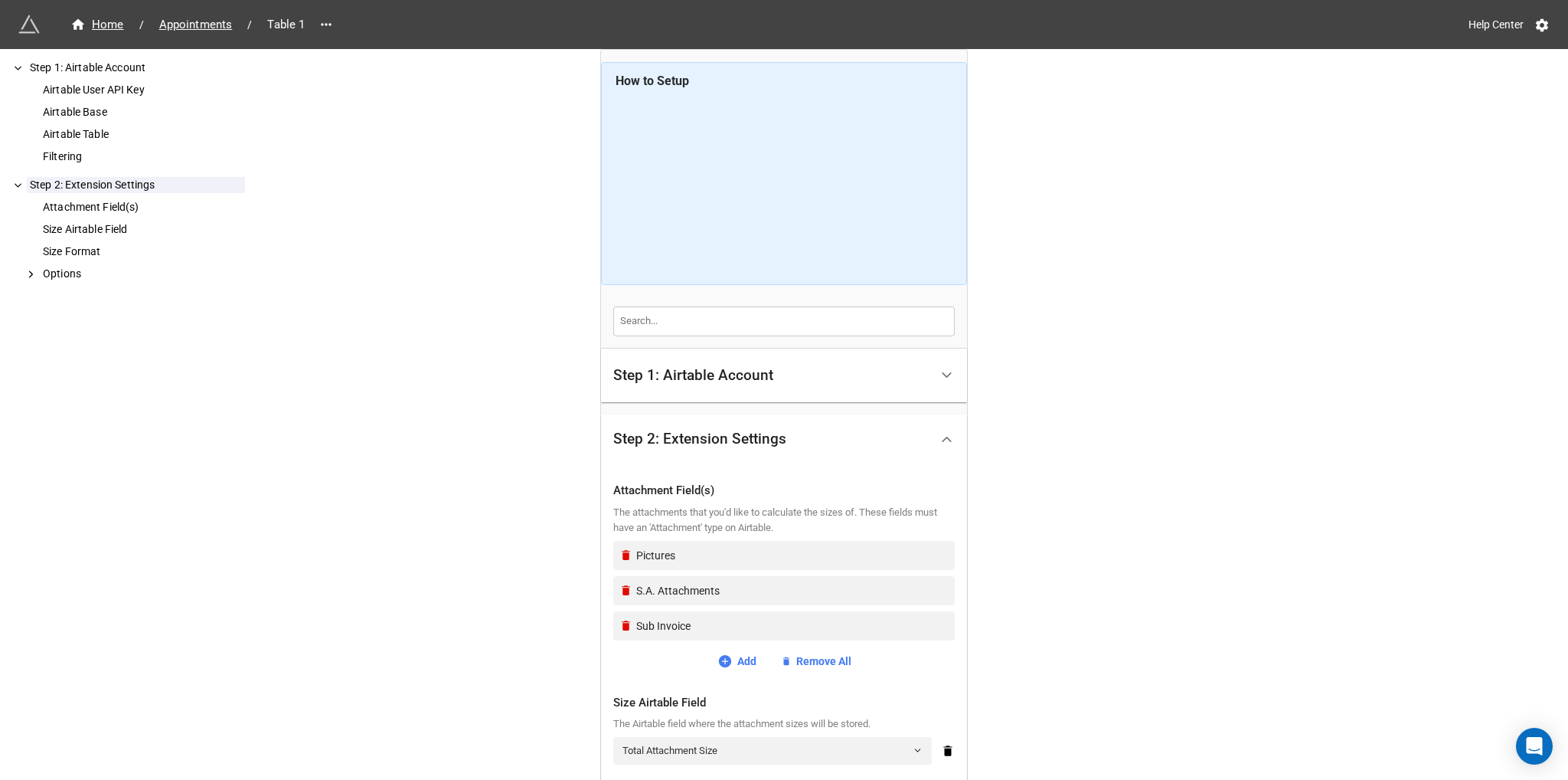
scroll to position [76, 0]
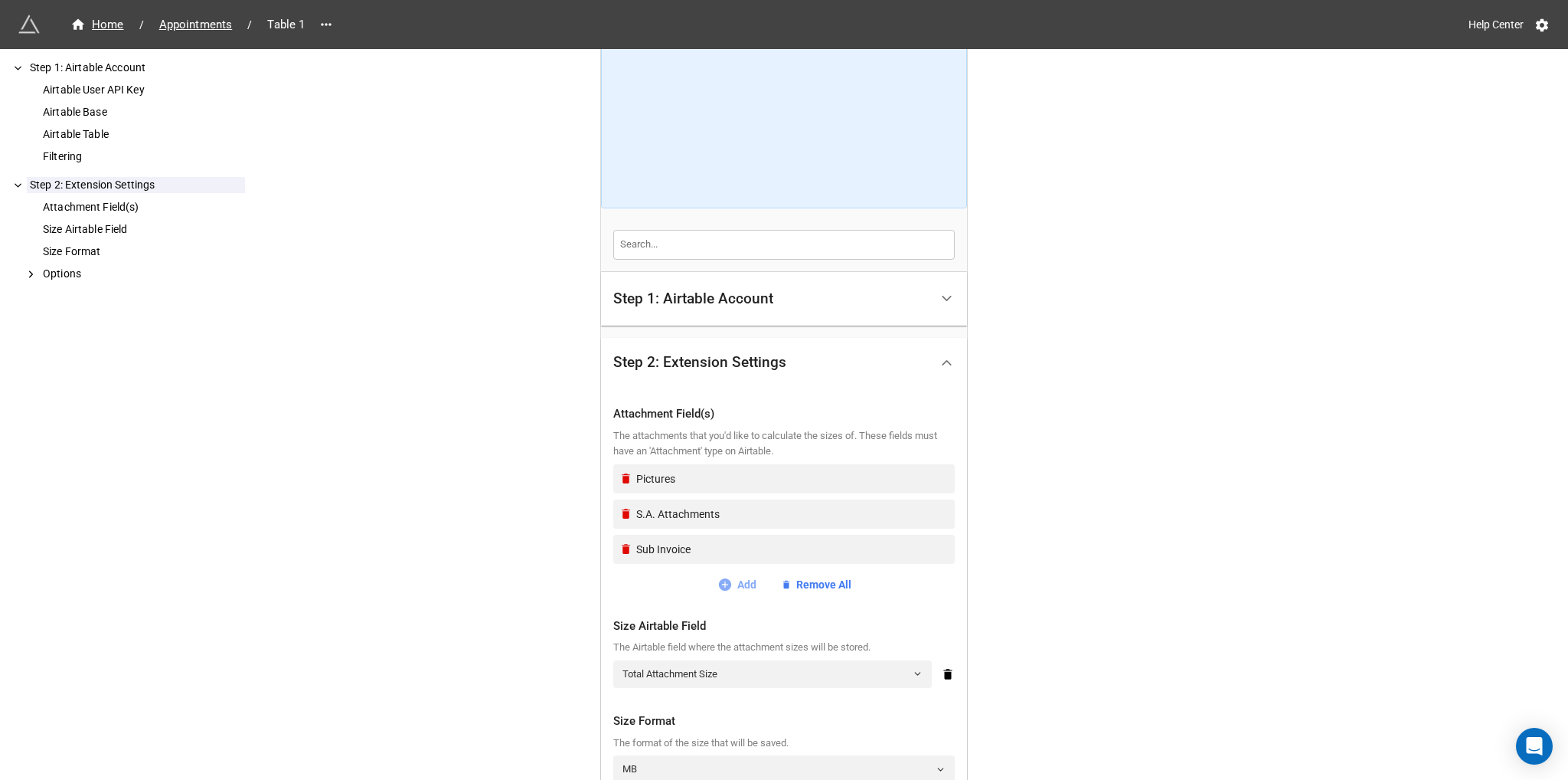
click at [729, 582] on link "Add" at bounding box center [737, 584] width 39 height 17
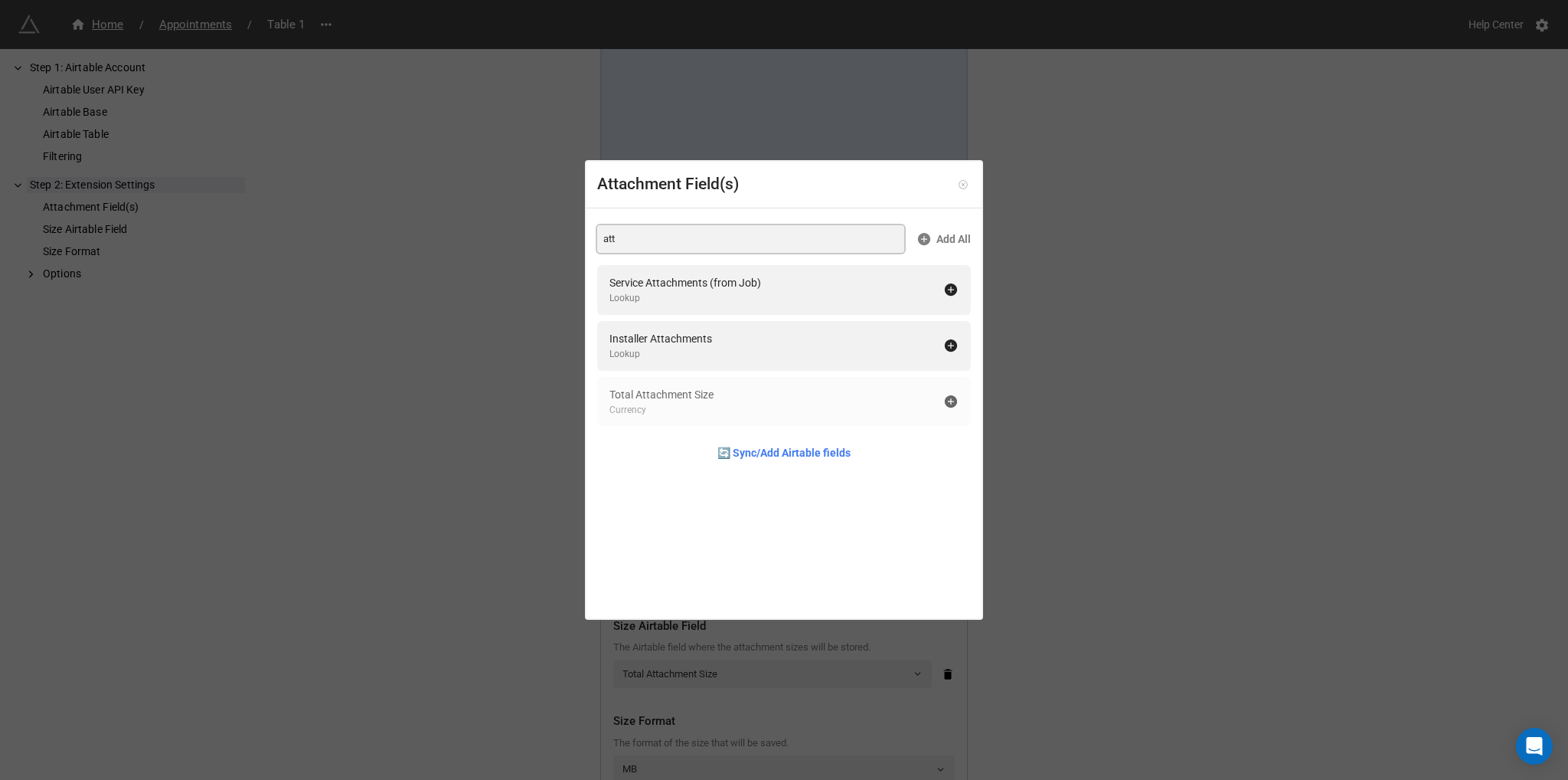
type input "att"
click at [955, 177] on link at bounding box center [962, 184] width 15 height 15
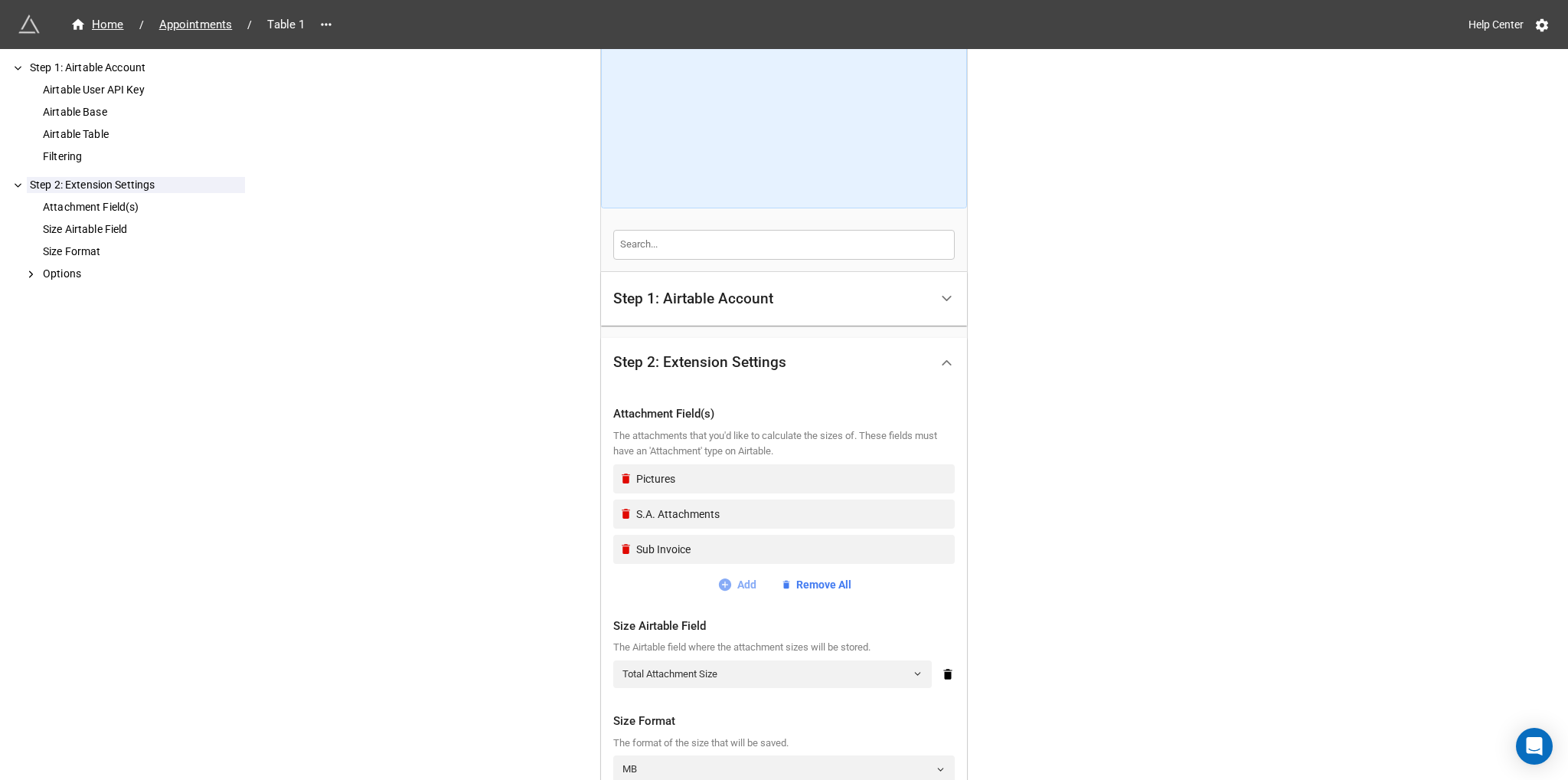
click at [720, 581] on icon at bounding box center [725, 584] width 15 height 15
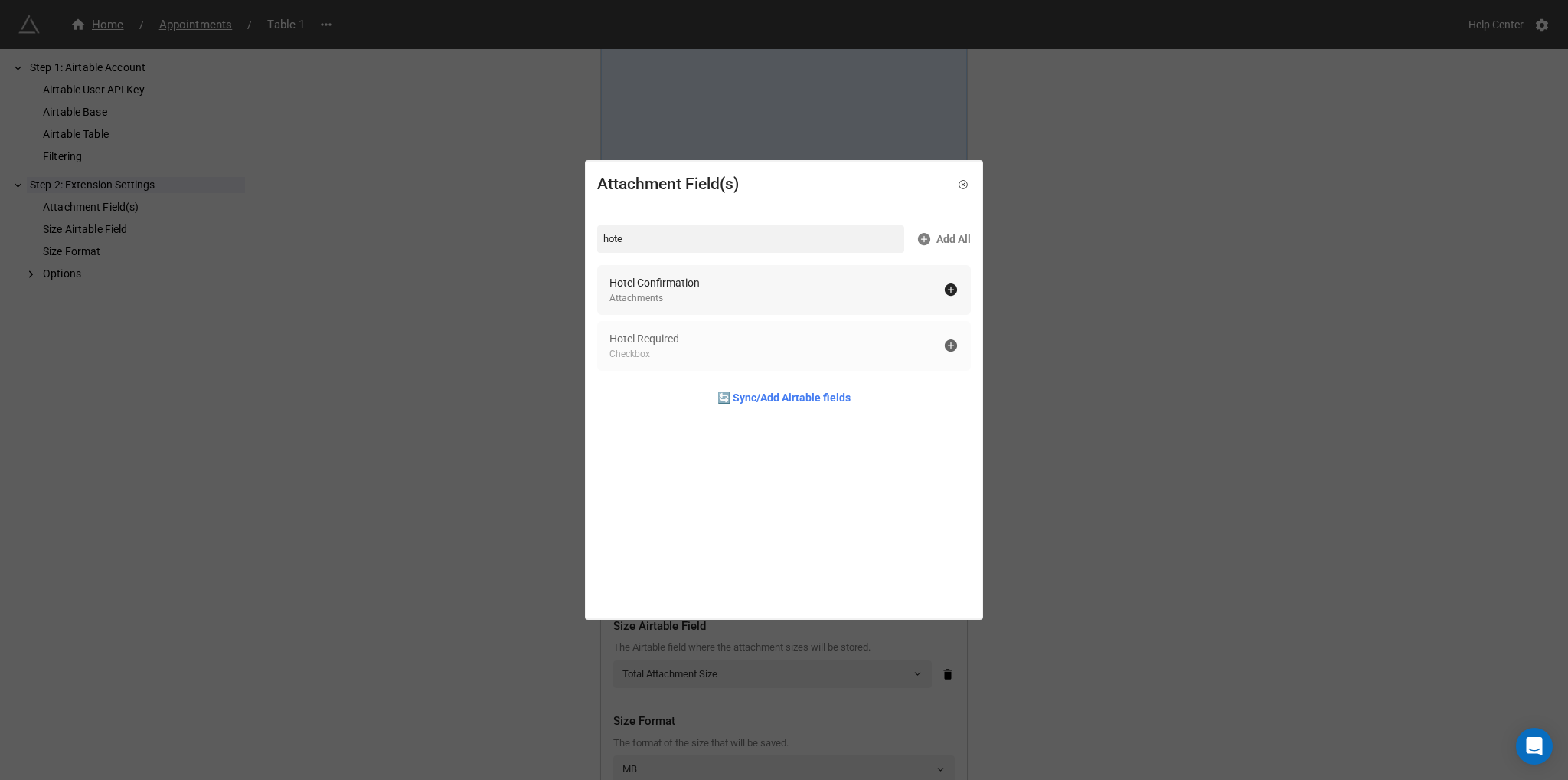
click at [731, 294] on div "Hotel Confirmation Attachments" at bounding box center [776, 289] width 333 height 31
click at [700, 233] on input "hote" at bounding box center [750, 239] width 307 height 28
type input "tri"
click at [689, 288] on div "Trip Receipts Attachments" at bounding box center [776, 289] width 333 height 31
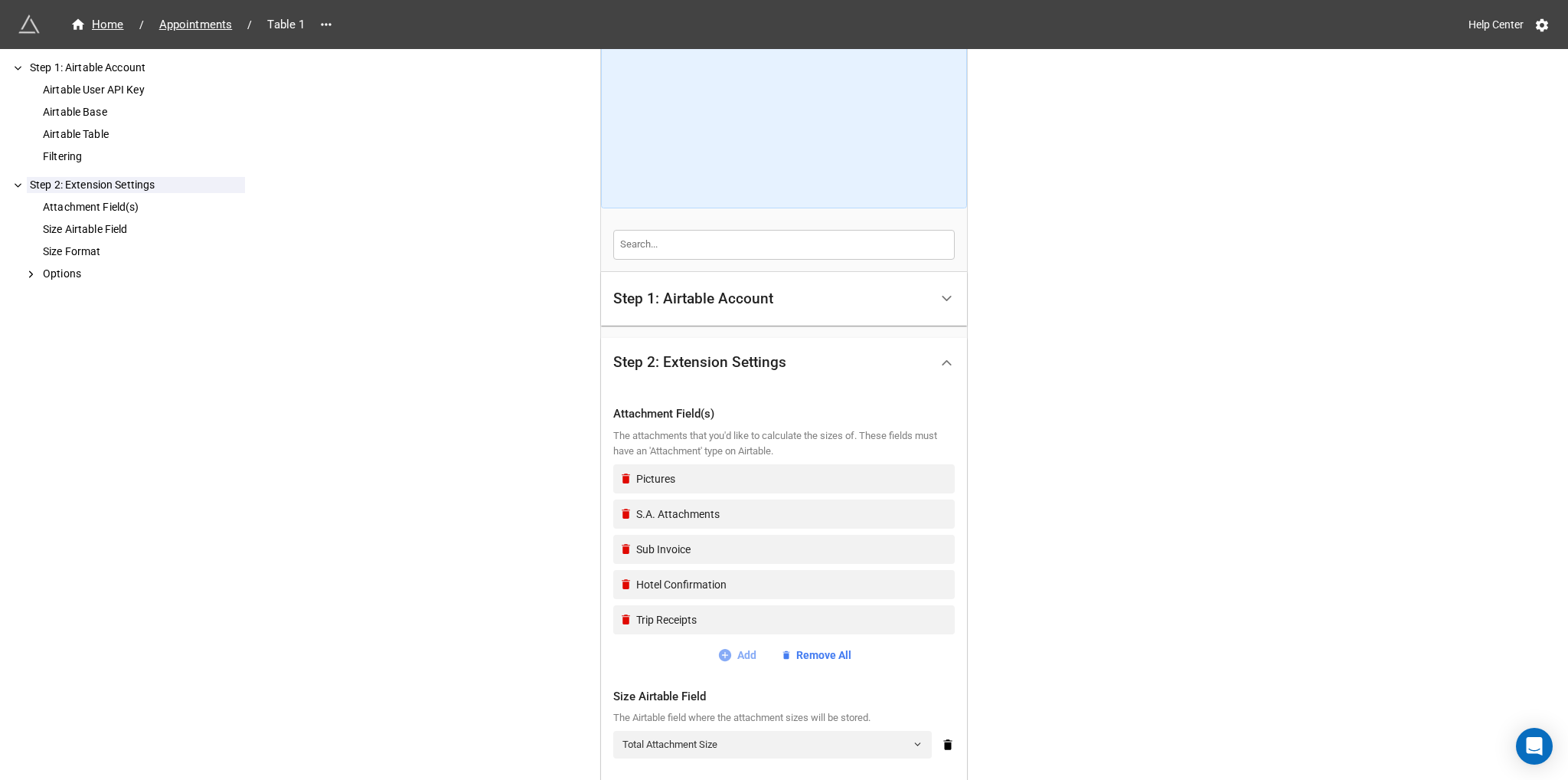
click at [730, 657] on link "Add" at bounding box center [737, 655] width 39 height 17
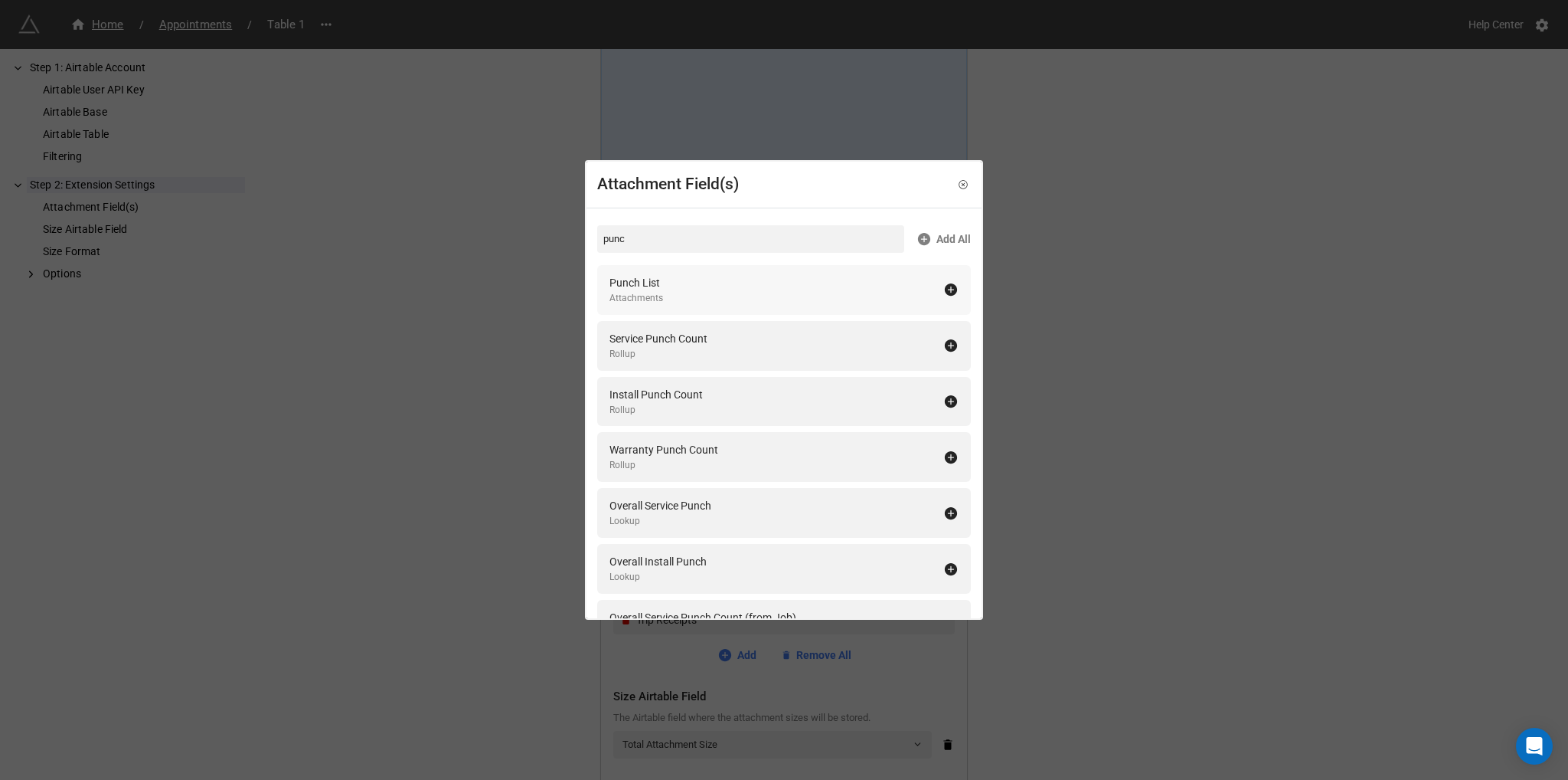
type input "punc"
click at [738, 295] on div "Punch List Attachments" at bounding box center [776, 289] width 333 height 31
click at [1117, 300] on div "Attachment Field(s) punc Add All Service Punch Count Rollup Install Punch Count…" at bounding box center [784, 390] width 1568 height 780
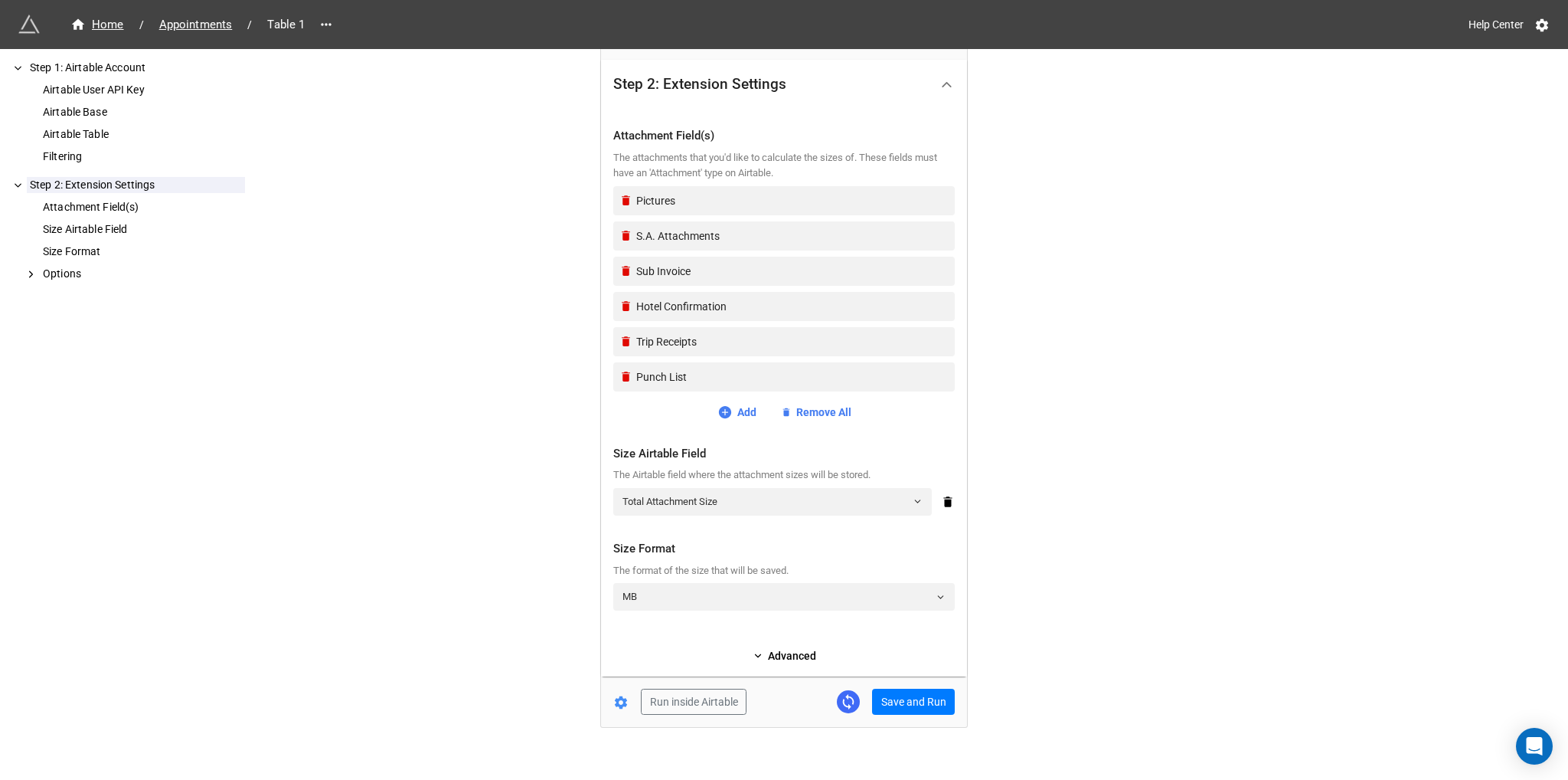
scroll to position [376, 0]
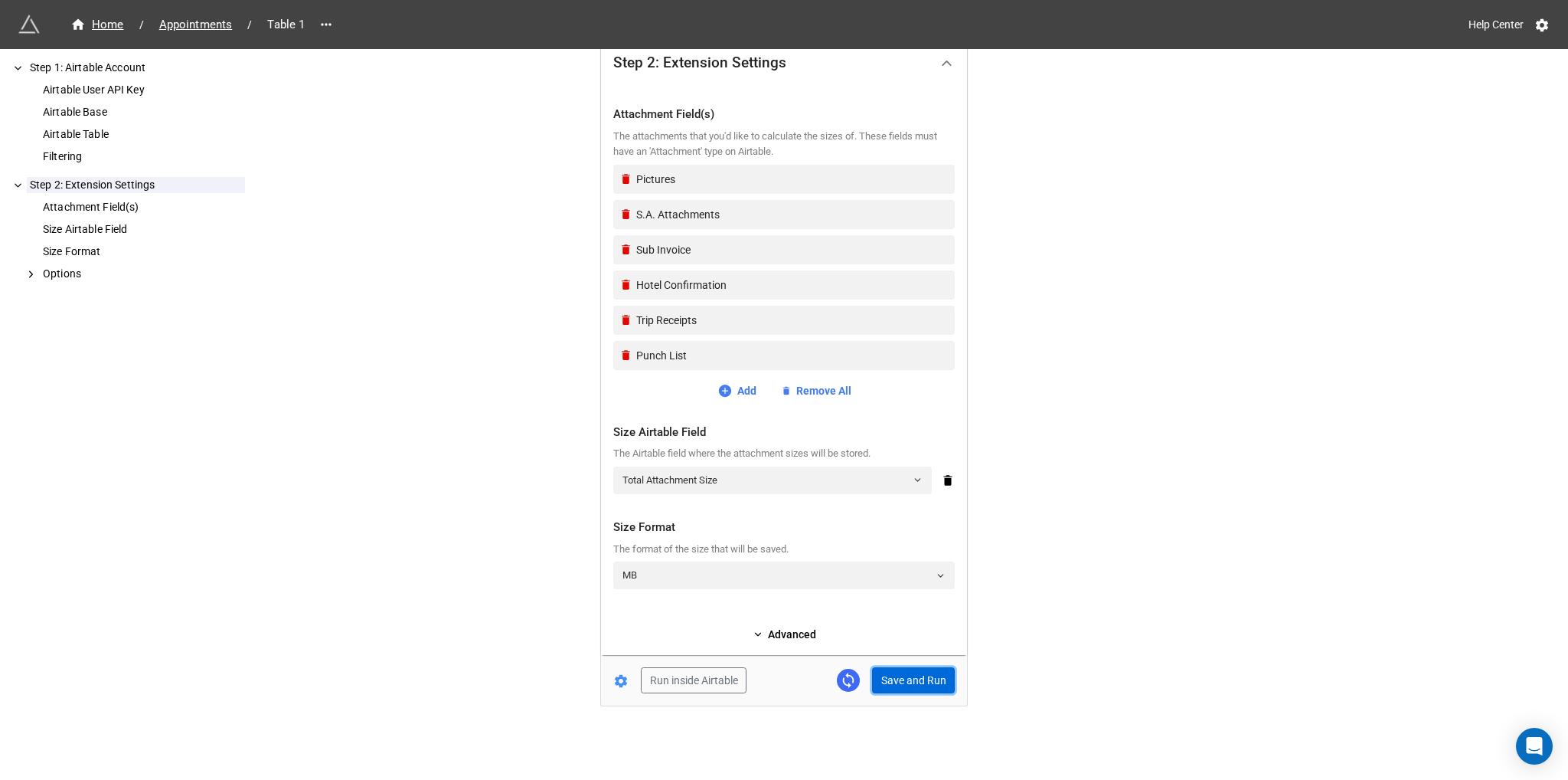
click at [892, 682] on button "Save and Run" at bounding box center [913, 680] width 82 height 26
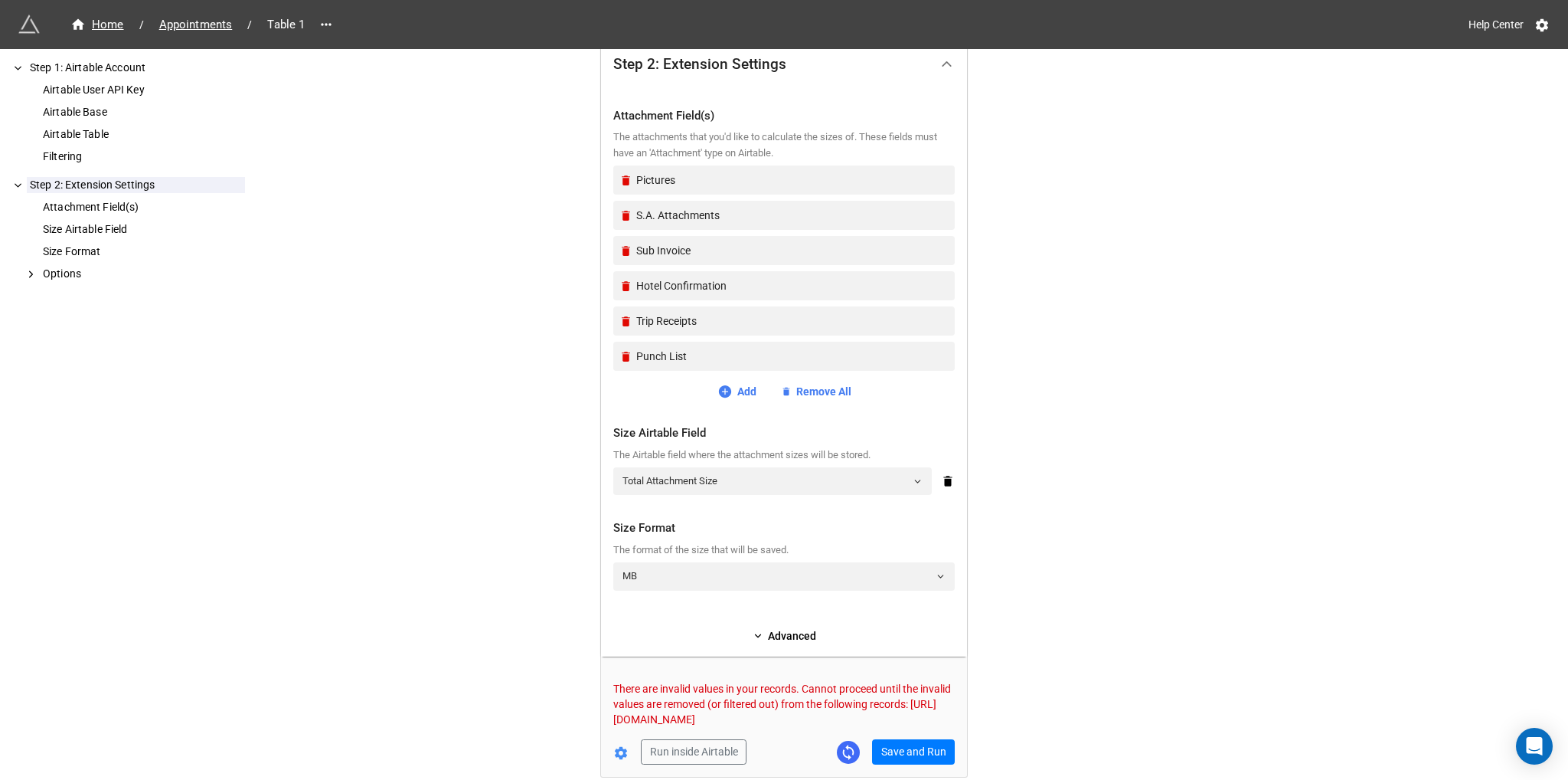
scroll to position [546, 0]
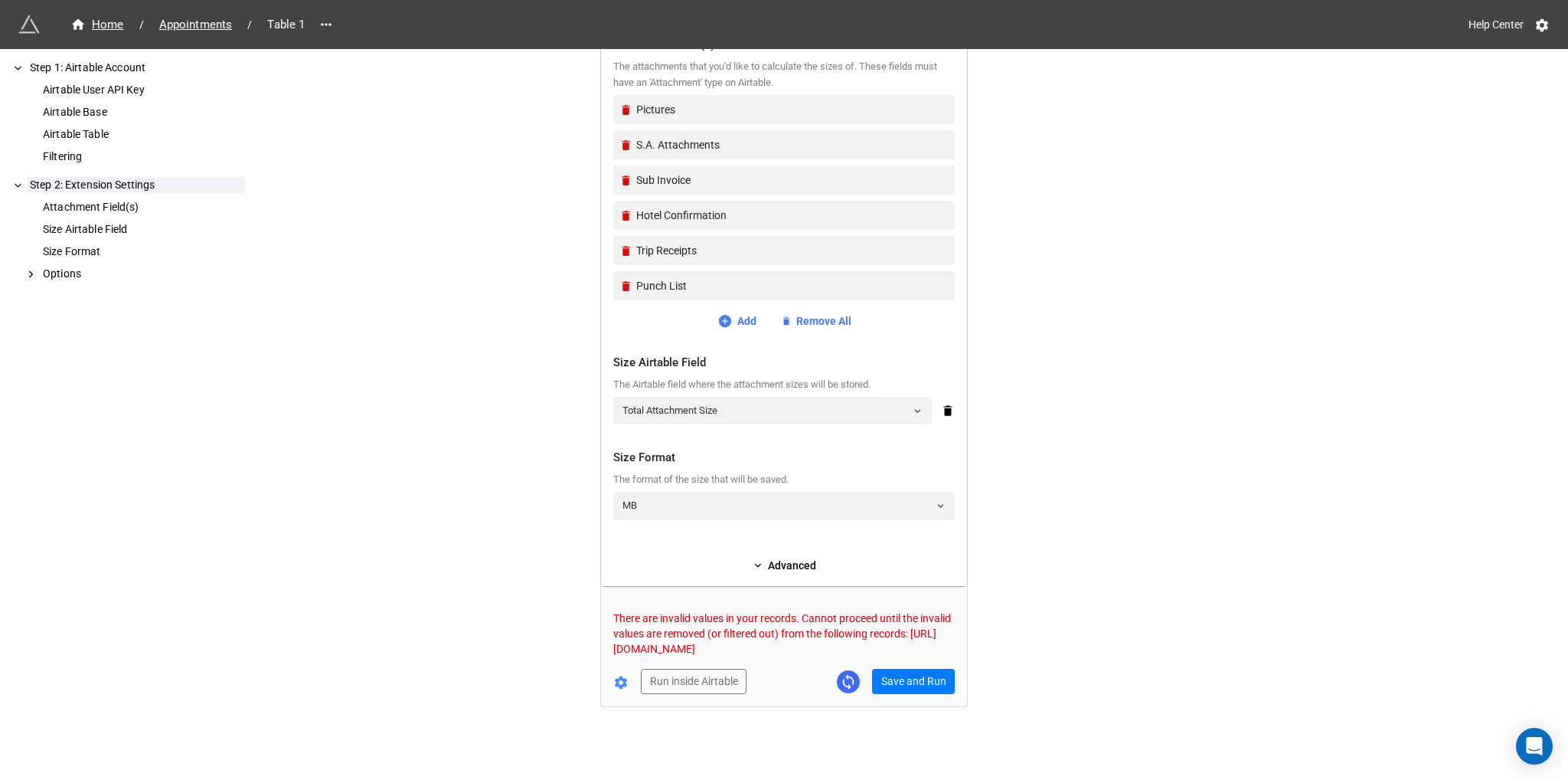
drag, startPoint x: 890, startPoint y: 648, endPoint x: 619, endPoint y: 647, distance: 271.0
click at [614, 648] on p "There are invalid values in your records. Cannot proceed until the invalid valu…" at bounding box center [784, 634] width 341 height 46
click at [1047, 483] on div "Data on this page is out of date. Please refresh the page to get the latest dat…" at bounding box center [784, 118] width 1568 height 1328
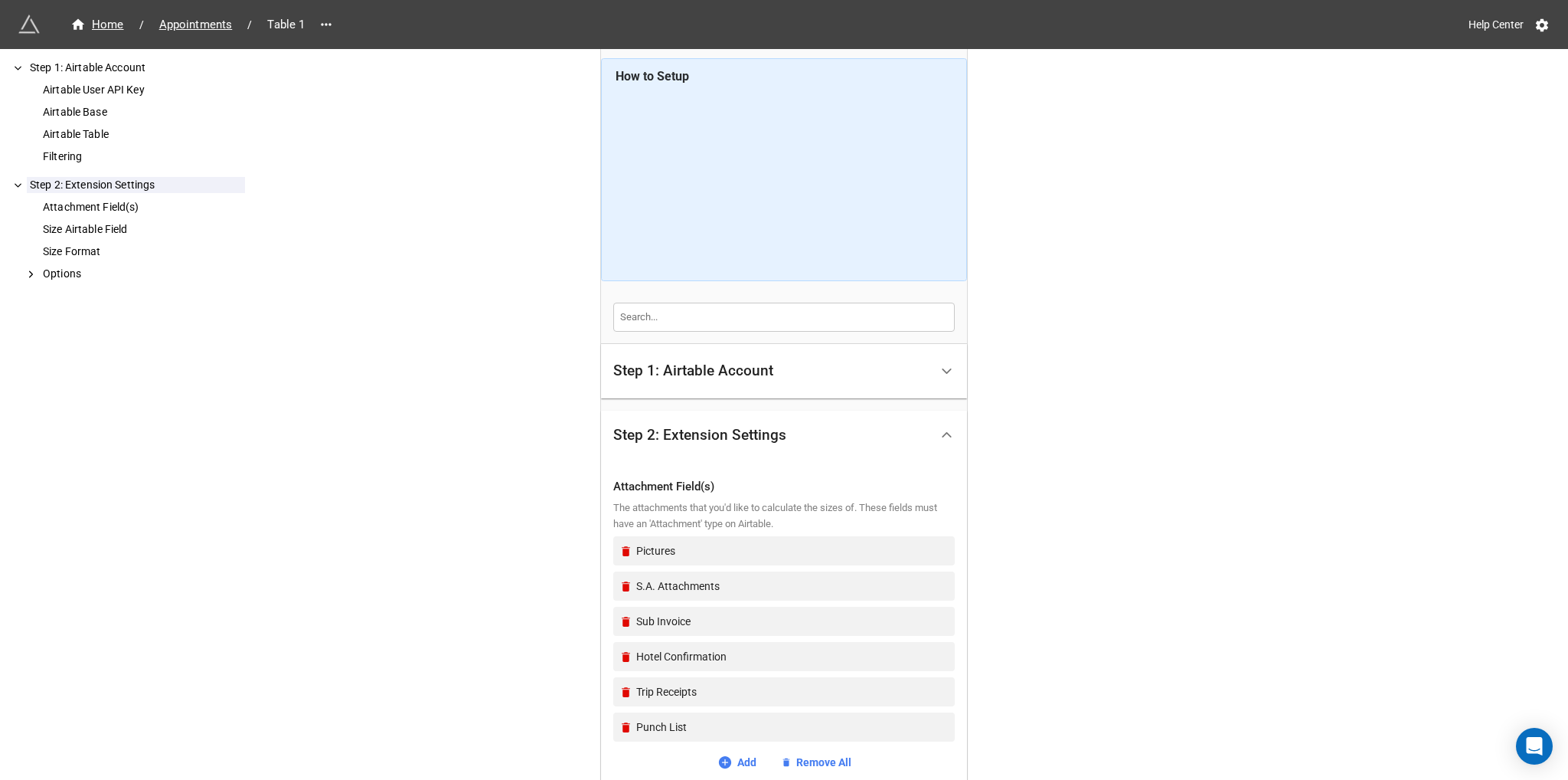
scroll to position [86, 0]
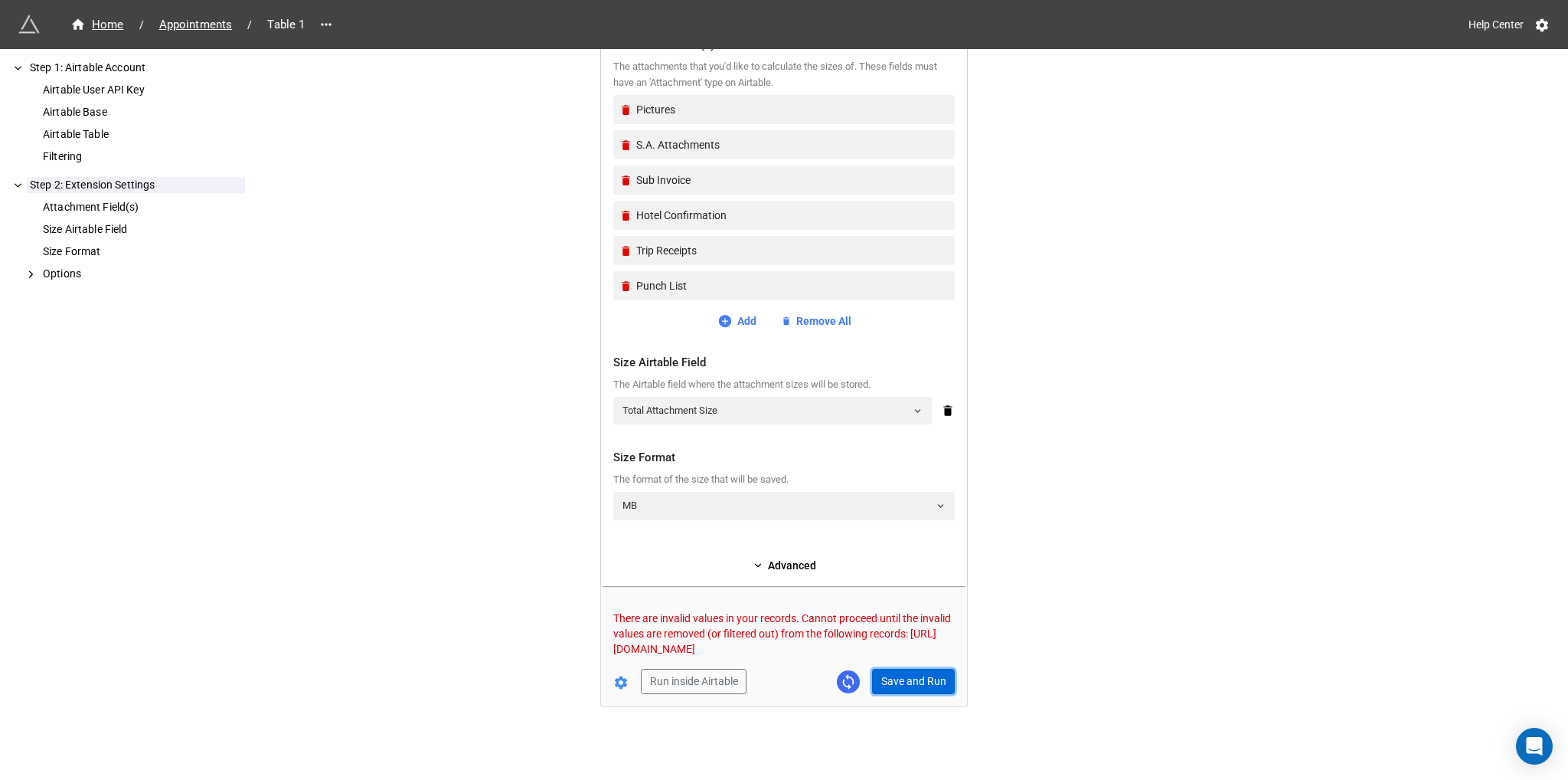
click at [905, 683] on button "Save and Run" at bounding box center [913, 682] width 82 height 26
drag, startPoint x: 609, startPoint y: 643, endPoint x: 897, endPoint y: 648, distance: 288.0
click at [897, 648] on p "There are invalid values in your records. Cannot proceed until the invalid valu…" at bounding box center [784, 639] width 341 height 61
